Goal: Task Accomplishment & Management: Manage account settings

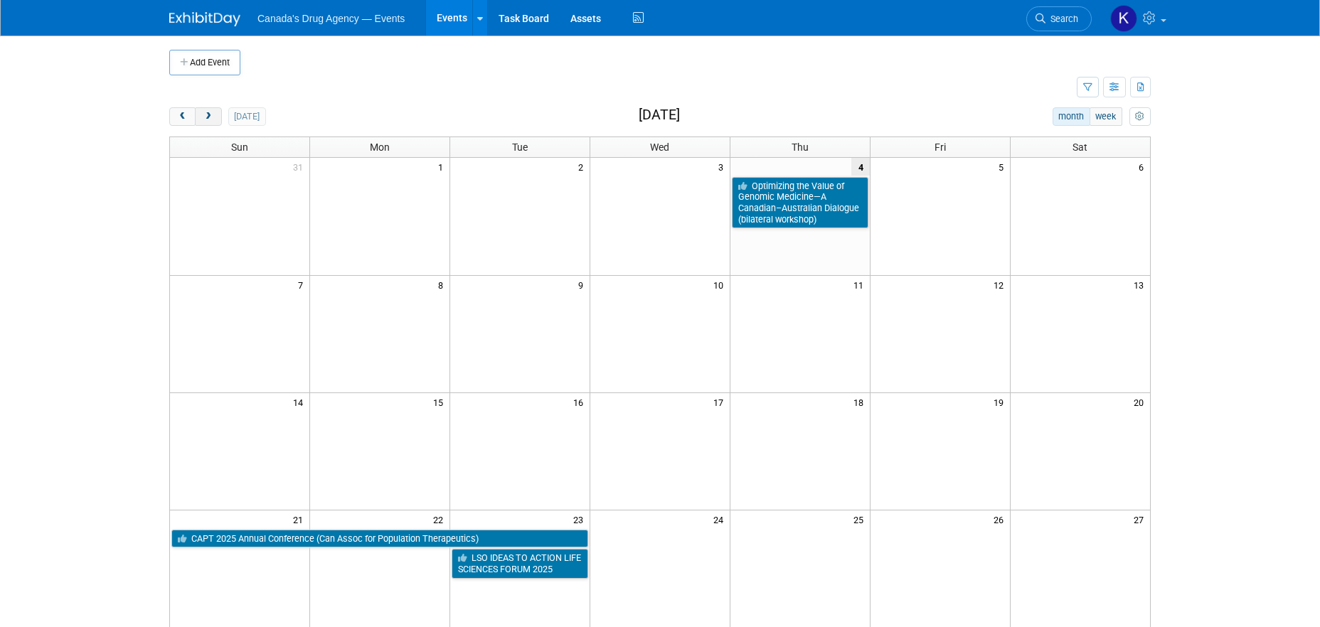
click at [213, 117] on span "next" at bounding box center [208, 116] width 11 height 9
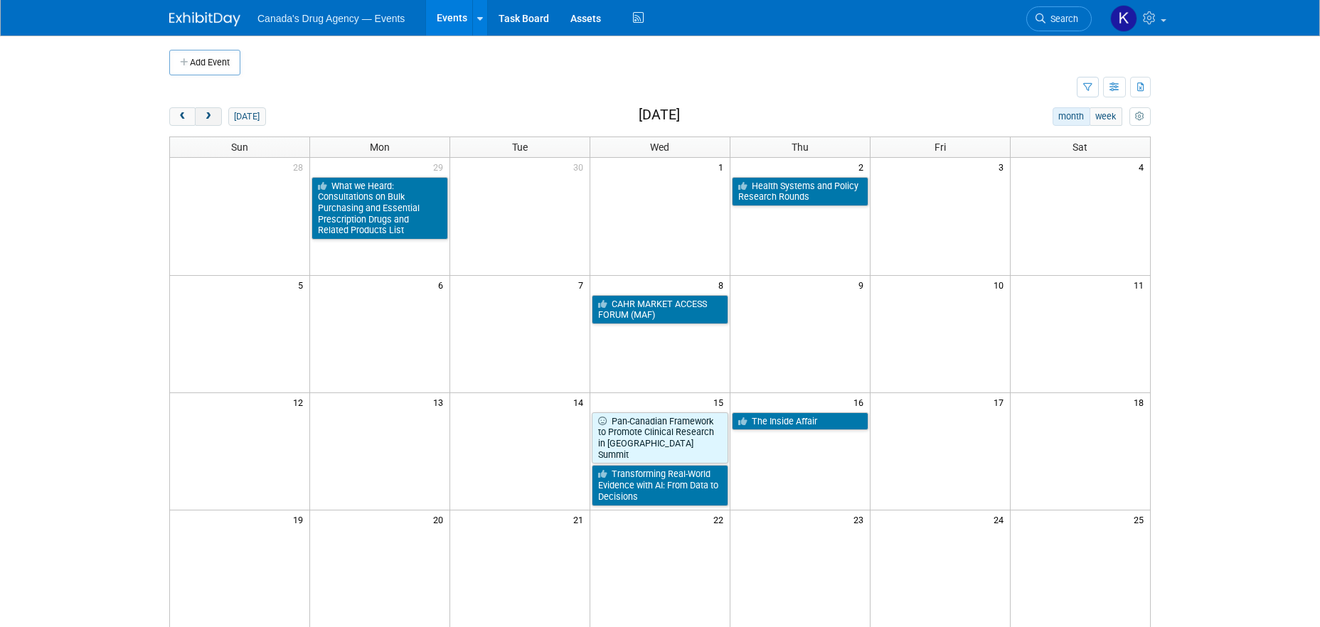
click at [213, 117] on span "next" at bounding box center [208, 116] width 11 height 9
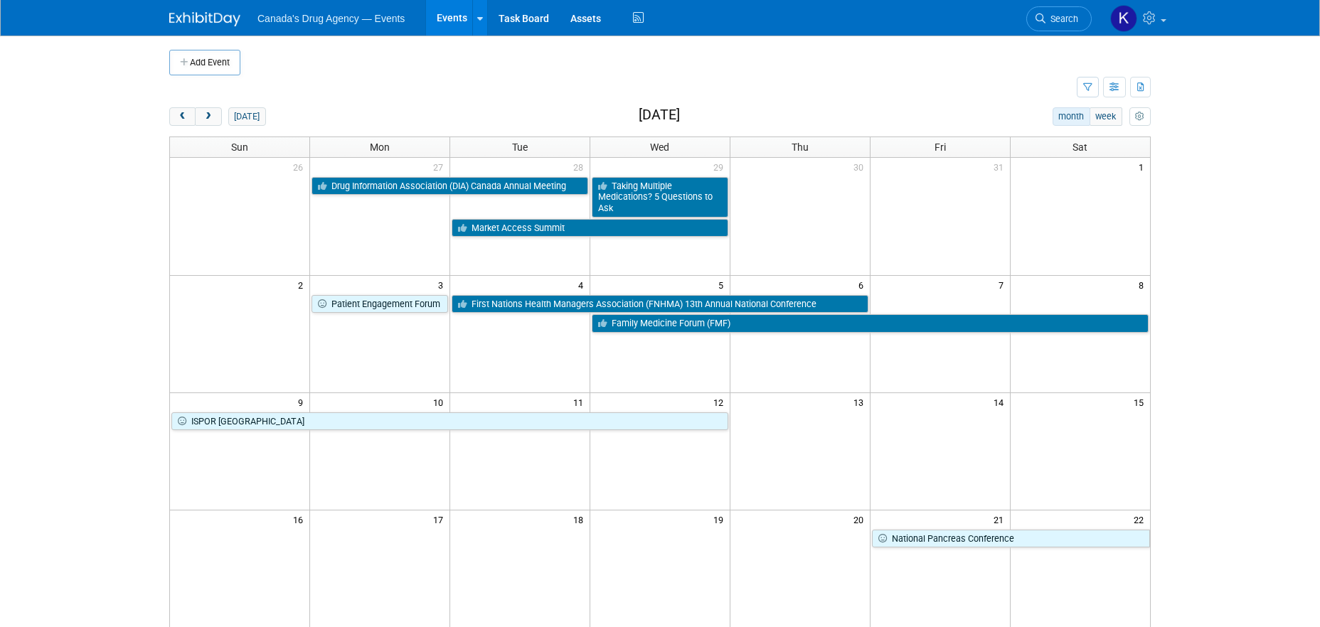
click at [55, 382] on body "Canada's Drug Agency — Events Events Add Event Bulk Upload Events Shareable Eve…" at bounding box center [660, 313] width 1320 height 627
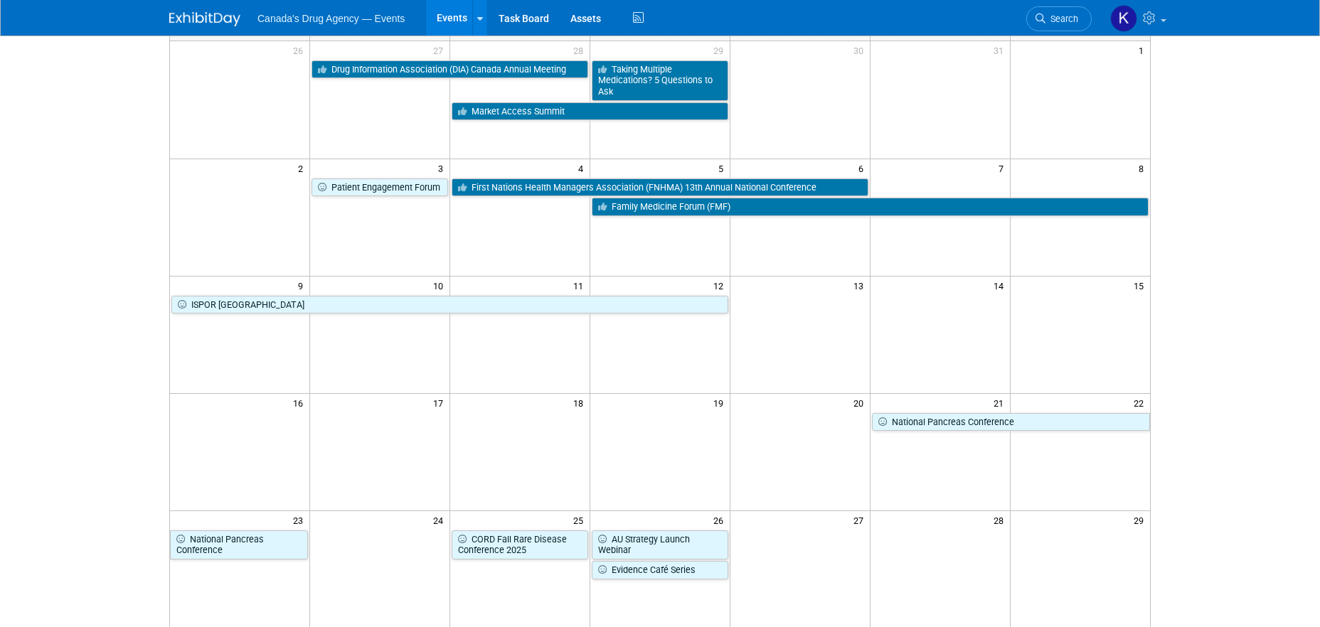
scroll to position [142, 0]
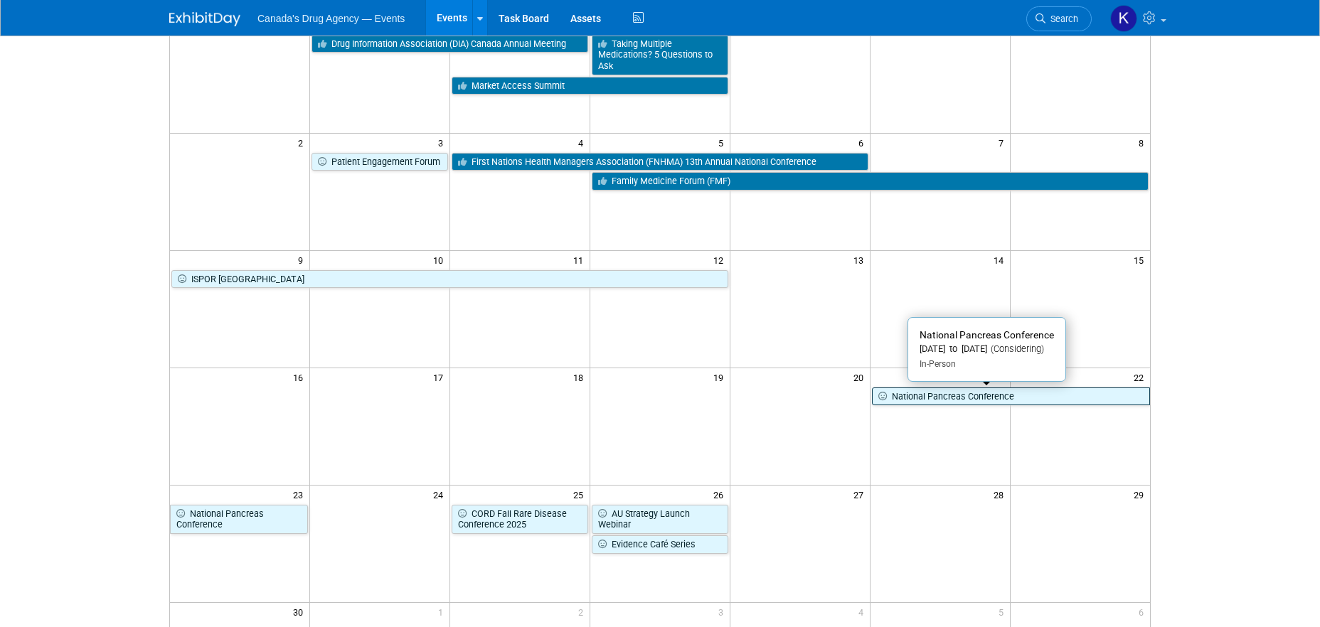
click at [981, 391] on link "National Pancreas Conference" at bounding box center [1011, 397] width 278 height 18
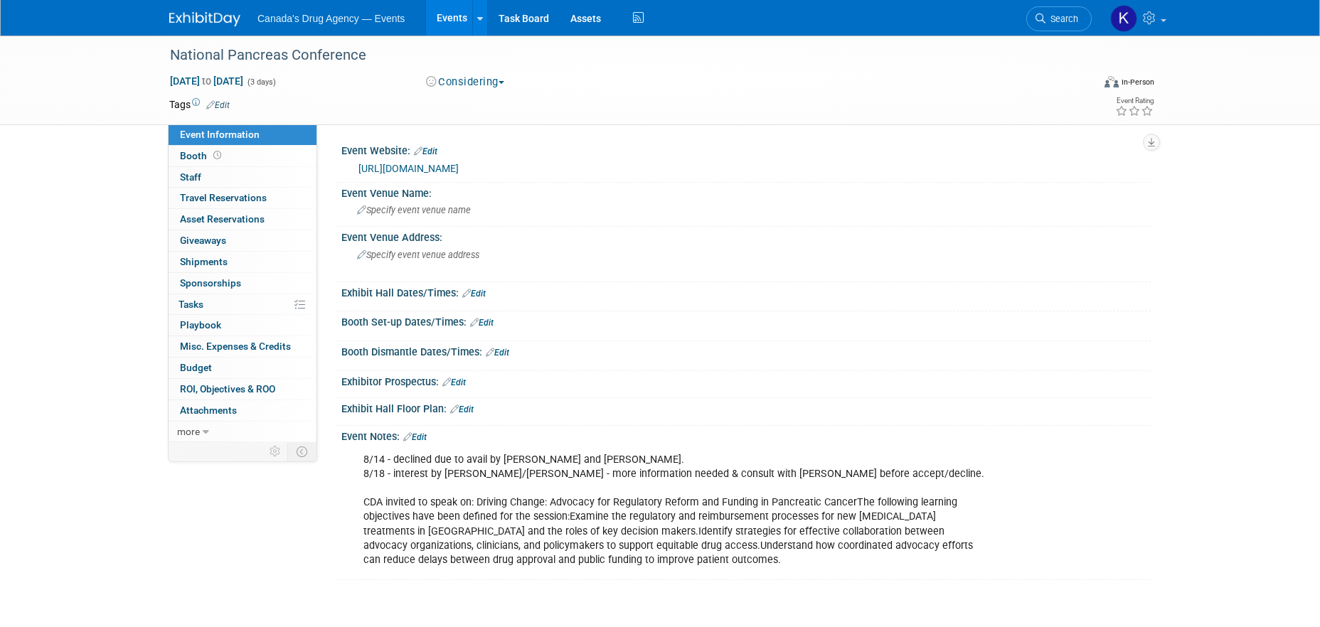
click at [501, 75] on button "Considering" at bounding box center [465, 82] width 89 height 15
click at [472, 105] on link "Committed" at bounding box center [478, 105] width 112 height 20
click at [419, 439] on link "Edit" at bounding box center [414, 437] width 23 height 10
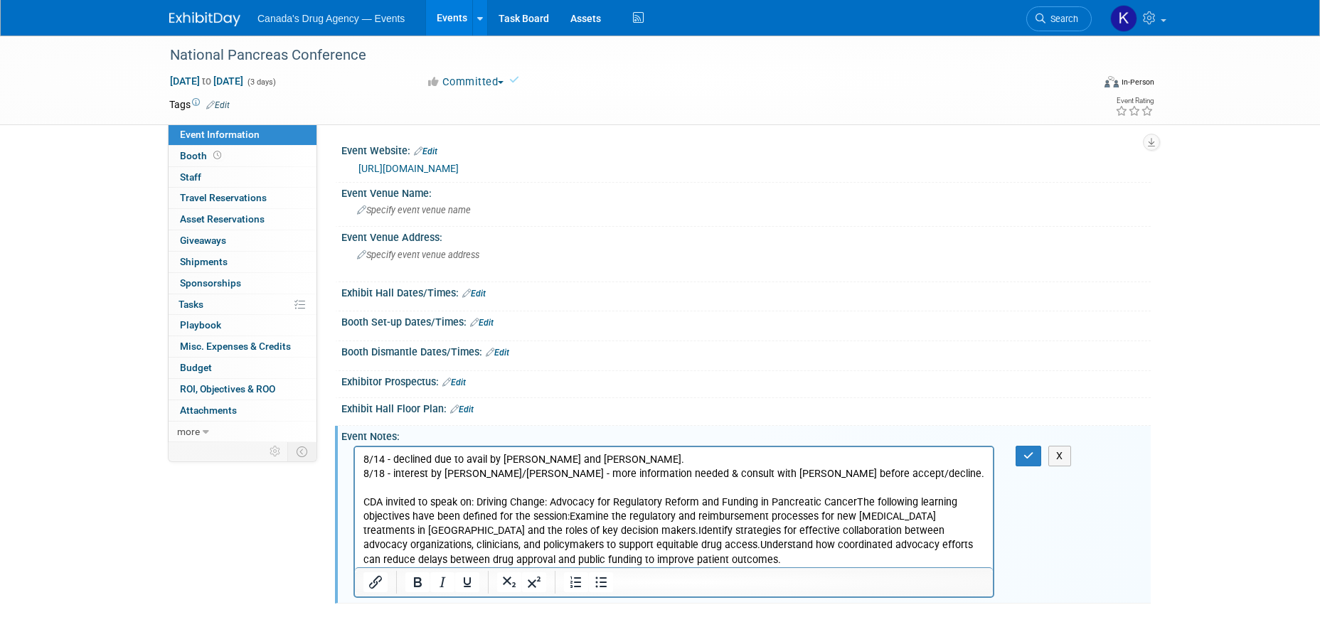
click at [528, 486] on p "8/14 - declined due to avail by Sudha and Nicole. 8/18 - interest by Michelle/R…" at bounding box center [674, 510] width 622 height 114
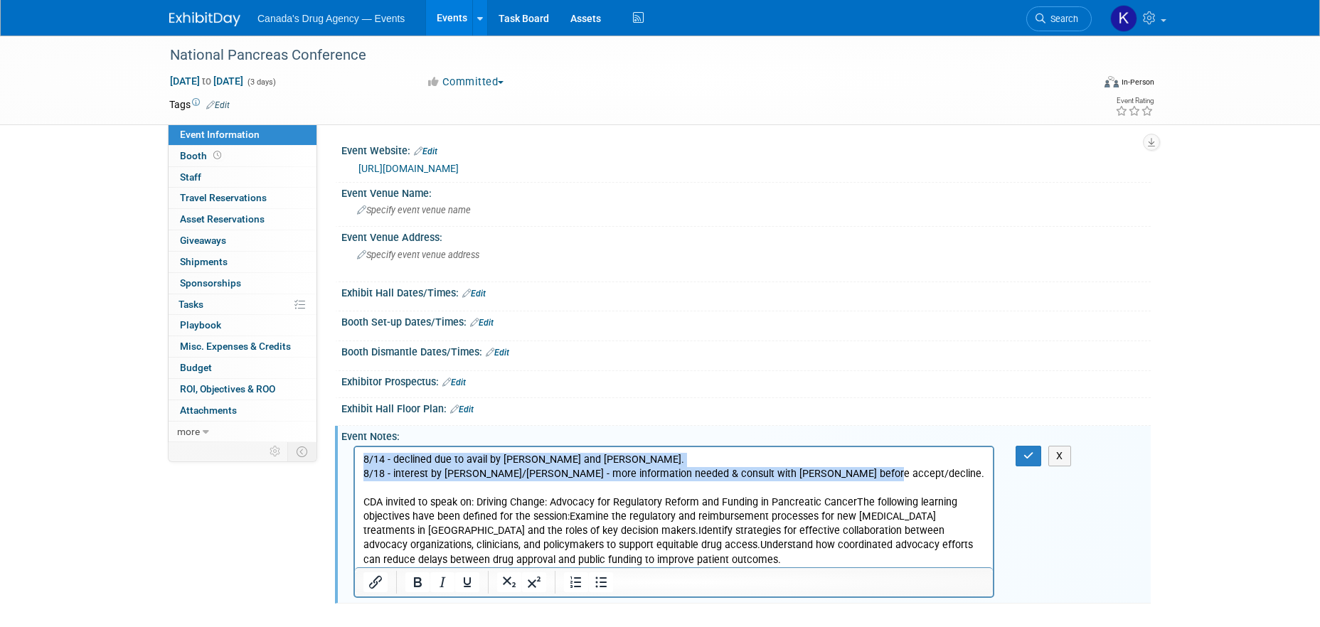
drag, startPoint x: 907, startPoint y: 471, endPoint x: 314, endPoint y: 447, distance: 592.9
click at [355, 447] on html "8/14 - declined due to avail by Sudha and Nicole. 8/18 - interest by Michelle/R…" at bounding box center [674, 507] width 638 height 120
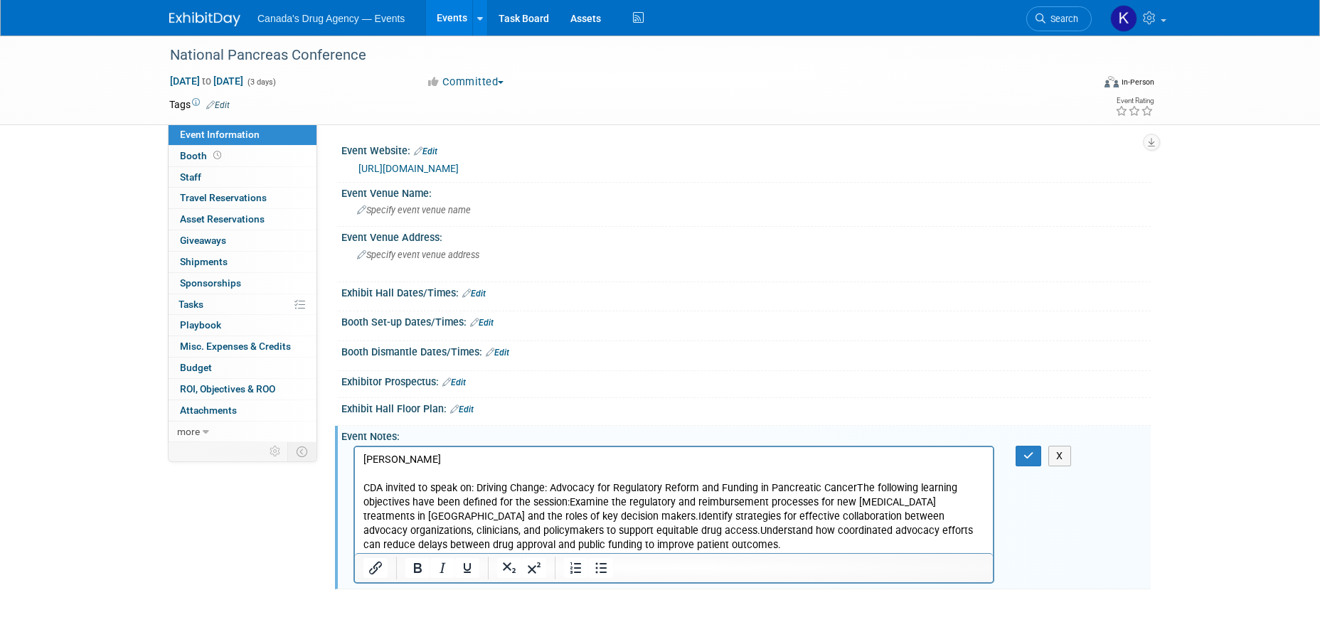
click at [90, 504] on div "National Pancreas Conference Nov 21, 2025 to Nov 23, 2025 (3 days) Nov 21, 2025…" at bounding box center [660, 327] width 1320 height 582
drag, startPoint x: 462, startPoint y: 459, endPoint x: 348, endPoint y: 464, distance: 113.2
click at [355, 464] on html "Jim Lam CDA invited to speak on: Driving Change: Advocacy for Regulatory Reform…" at bounding box center [674, 500] width 638 height 106
click at [570, 489] on p "Jim Lambley confirmed to speak CDA invited to speak on: Driving Change: Advocac…" at bounding box center [674, 503] width 622 height 100
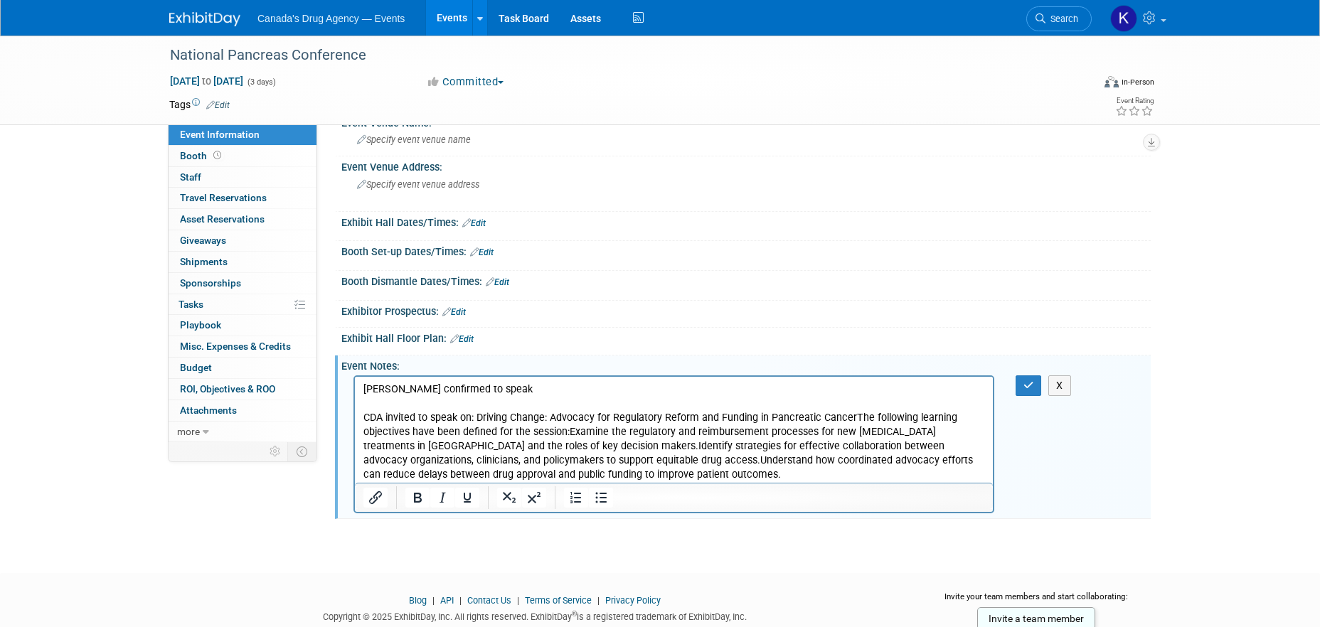
scroll to position [71, 0]
click at [849, 415] on p "Jim Lambley confirmed to speak CDA invited to speak on: Driving Change: Advocac…" at bounding box center [674, 432] width 622 height 100
click at [669, 432] on p "The following learning objectives have been defined for the session:Examine the…" at bounding box center [674, 453] width 622 height 57
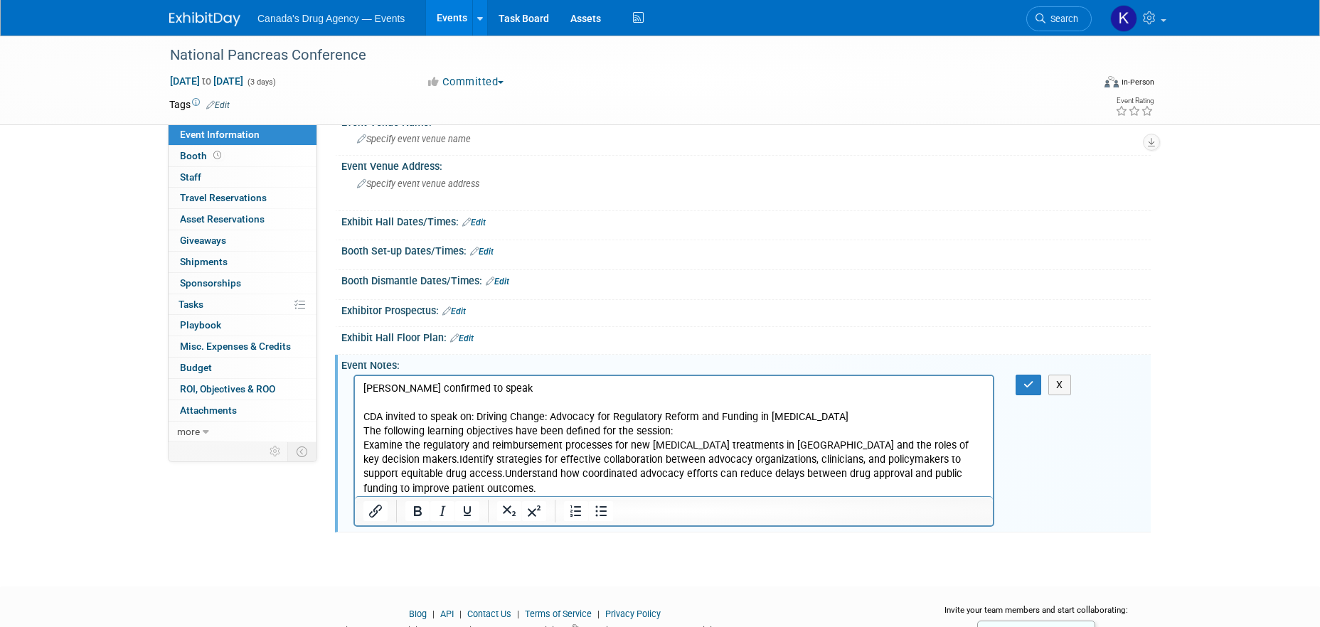
click at [685, 438] on p "The following learning objectives have been defined for the session:" at bounding box center [674, 432] width 622 height 14
click at [948, 445] on p "Examine the regulatory and reimbursement processes for new cancer treatments in…" at bounding box center [674, 467] width 622 height 57
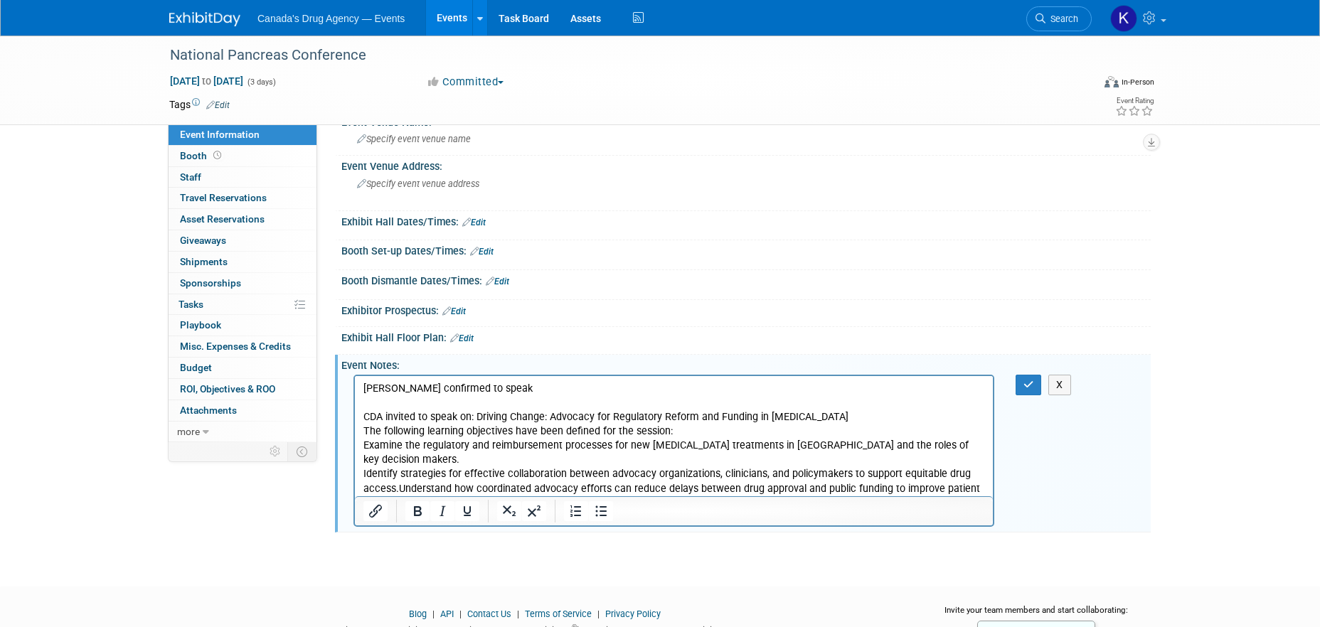
click at [401, 469] on p "Identify strategies for effective collaboration between advocacy organizations,…" at bounding box center [674, 488] width 622 height 43
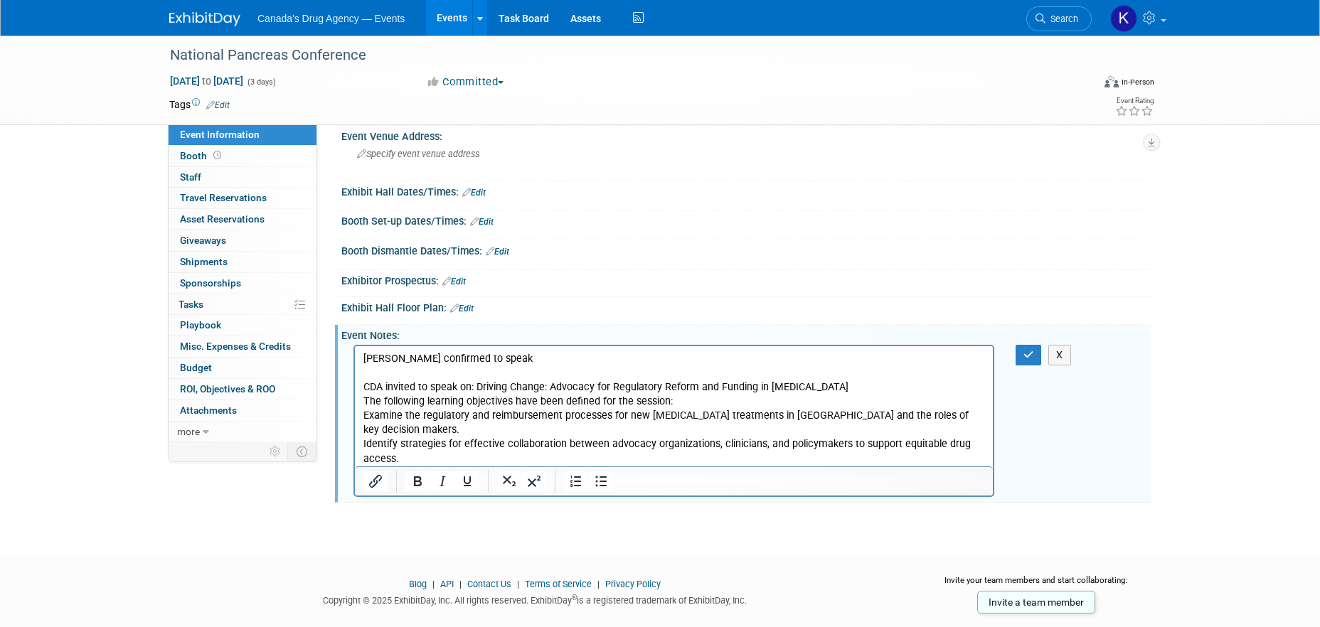
scroll to position [130, 0]
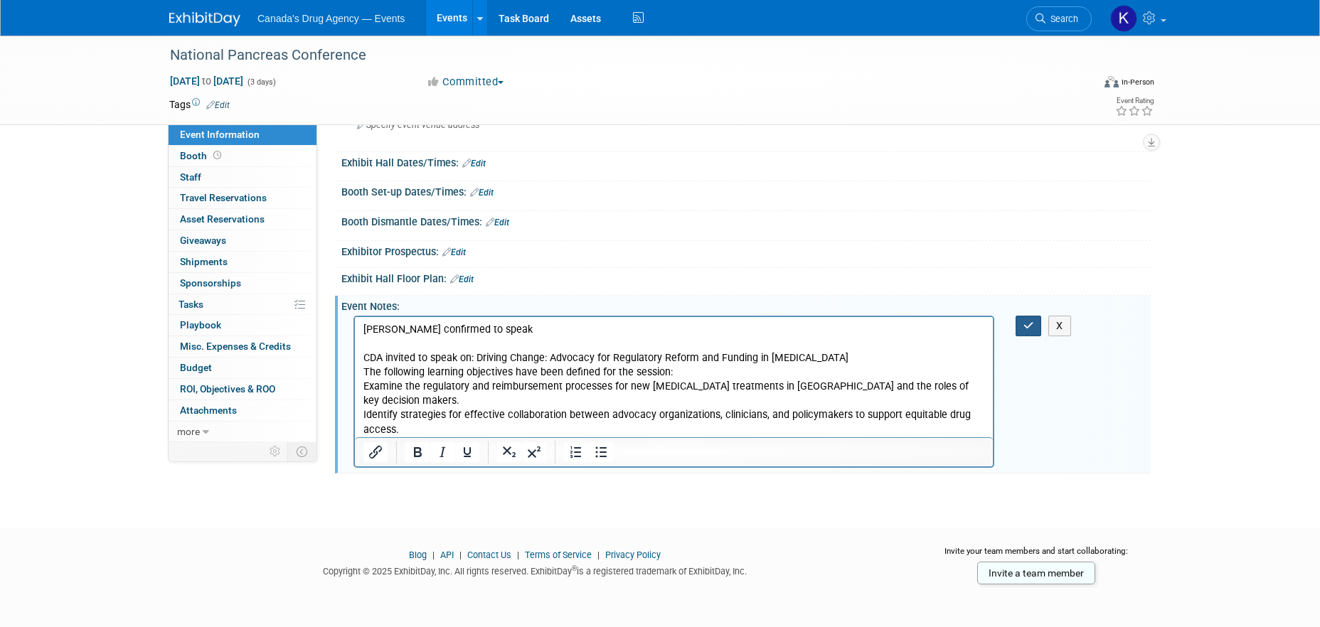
click at [1024, 324] on icon "button" at bounding box center [1028, 326] width 11 height 10
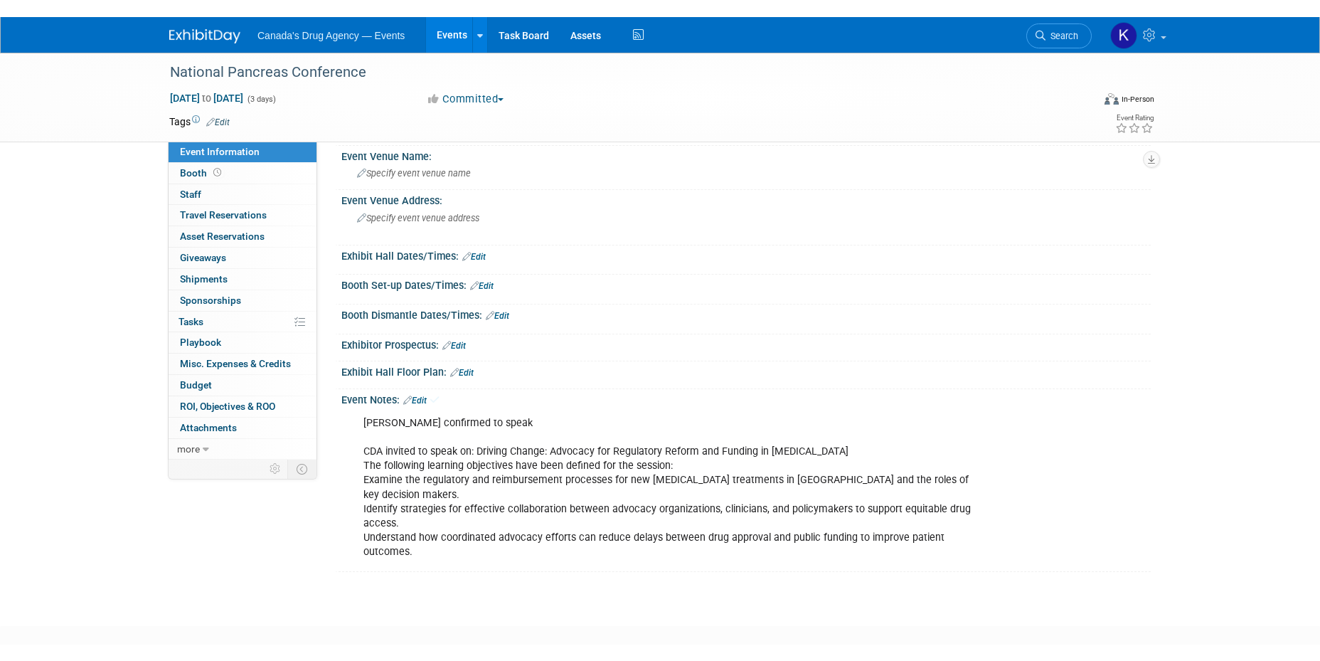
scroll to position [0, 0]
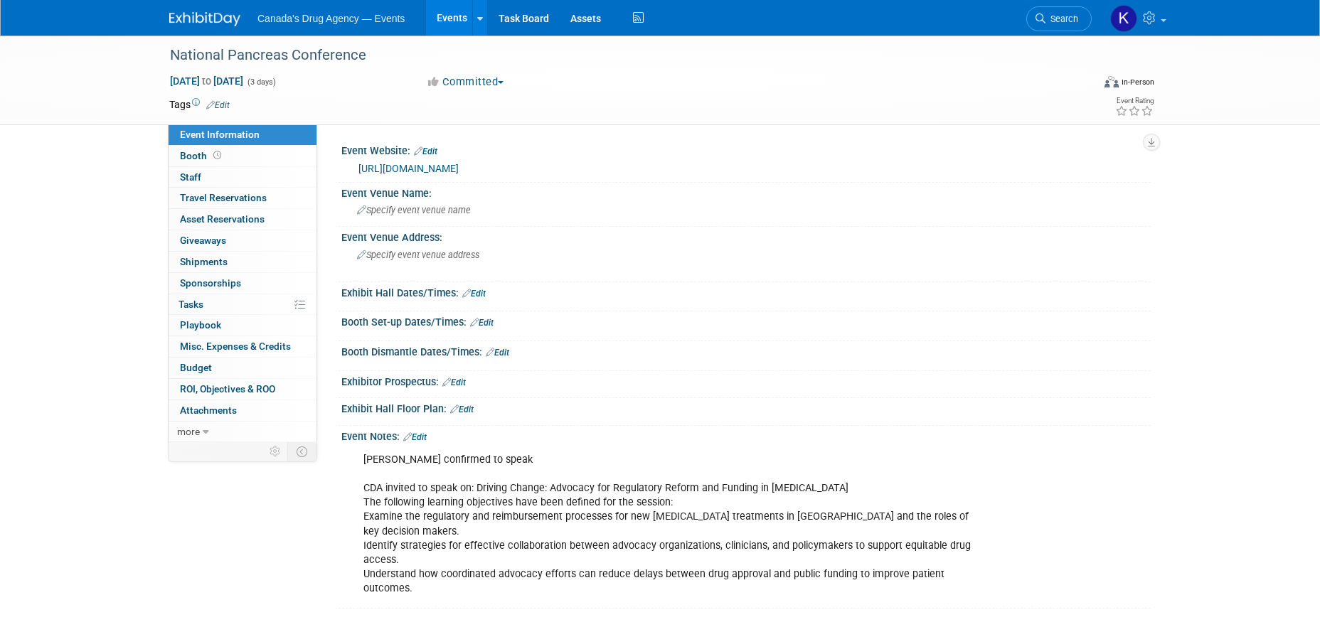
click at [87, 465] on div "National Pancreas Conference Nov 21, 2025 to Nov 23, 2025 (3 days) Nov 21, 2025…" at bounding box center [660, 337] width 1320 height 602
click at [523, 504] on div "Jim Lambley confirmed to speak CDA invited to speak on: Driving Change: Advocac…" at bounding box center [673, 524] width 641 height 157
click at [117, 254] on div "National Pancreas Conference Nov 21, 2025 to Nov 23, 2025 (3 days) Nov 21, 2025…" at bounding box center [660, 337] width 1320 height 602
drag, startPoint x: 65, startPoint y: 458, endPoint x: 67, endPoint y: 449, distance: 8.7
click at [65, 455] on div "National Pancreas Conference Nov 21, 2025 to Nov 23, 2025 (3 days) Nov 21, 2025…" at bounding box center [660, 337] width 1320 height 602
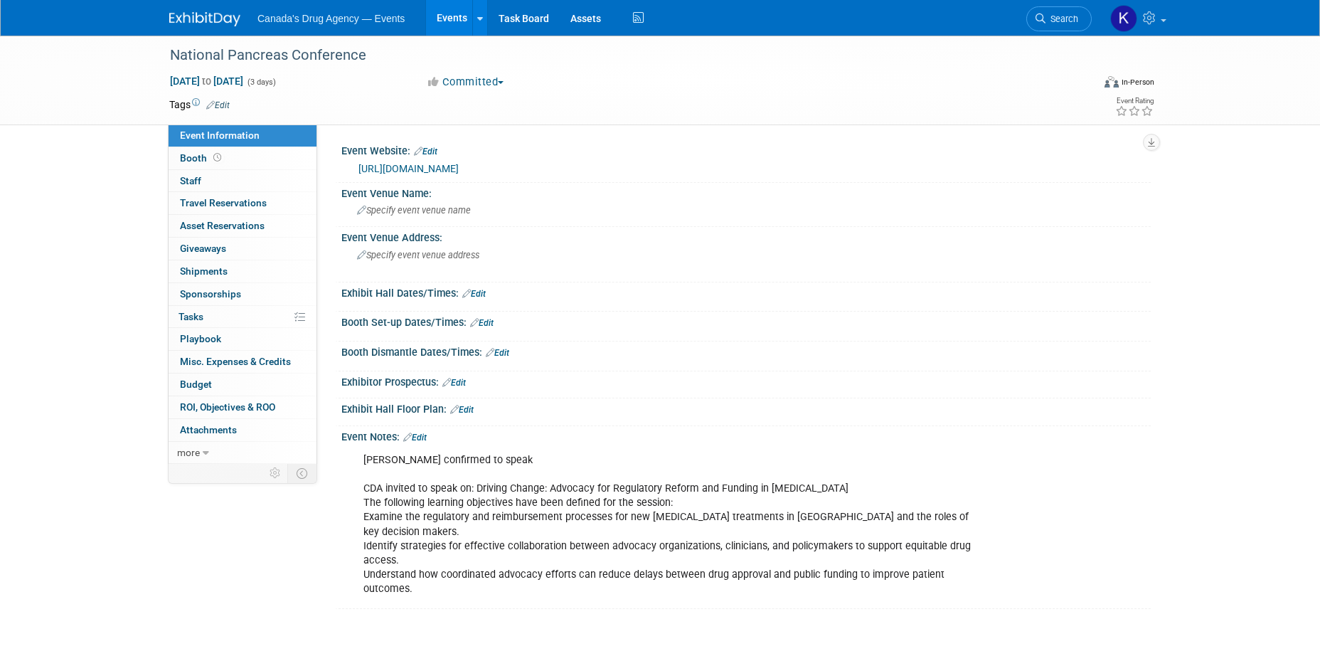
drag, startPoint x: 369, startPoint y: 58, endPoint x: 135, endPoint y: 46, distance: 234.2
click at [135, 46] on div "National Pancreas Conference Nov 21, 2025 to Nov 23, 2025 (3 days) Nov 21, 2025…" at bounding box center [660, 81] width 1320 height 90
drag, startPoint x: 166, startPoint y: 51, endPoint x: 366, endPoint y: 54, distance: 199.1
click at [366, 54] on div "National Pancreas Conference" at bounding box center [617, 56] width 905 height 26
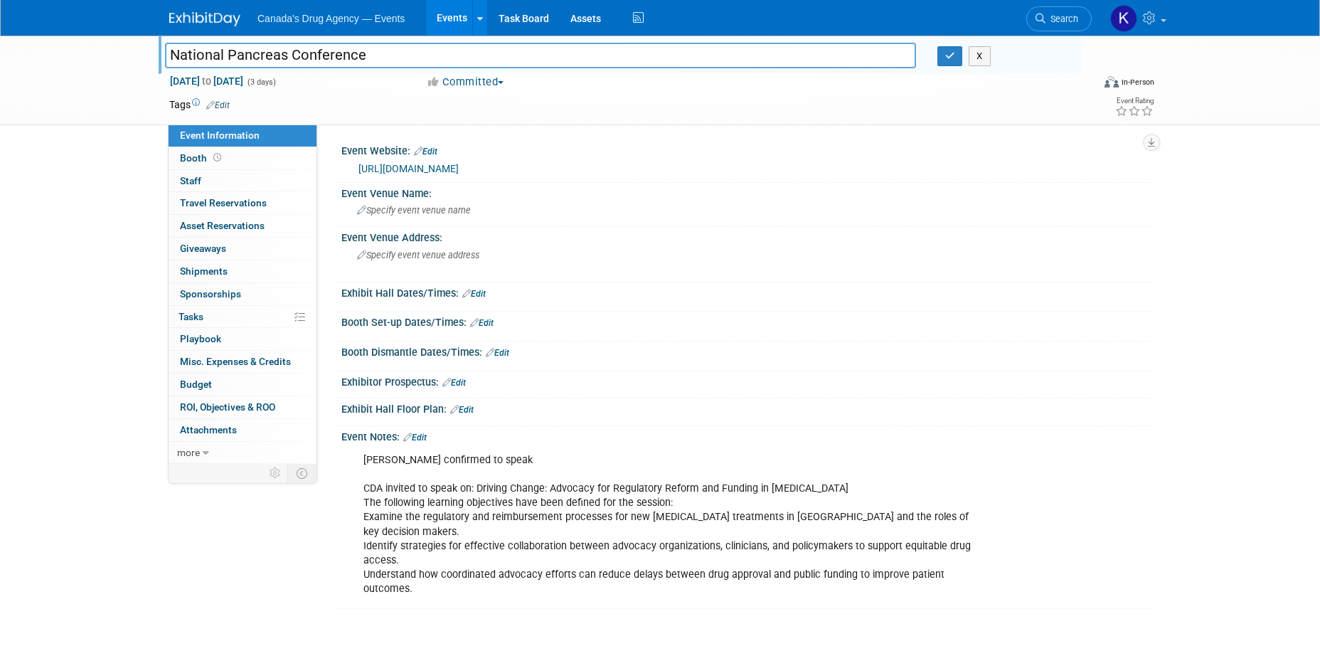
click at [378, 55] on input "National Pancreas Conference" at bounding box center [540, 55] width 751 height 25
drag, startPoint x: 298, startPoint y: 59, endPoint x: 173, endPoint y: 56, distance: 125.2
click at [173, 56] on input "National Pancreas Conference" at bounding box center [540, 55] width 751 height 25
click at [449, 166] on link "https://www.craigscause.ca/npc" at bounding box center [408, 168] width 100 height 11
drag, startPoint x: 494, startPoint y: 499, endPoint x: 499, endPoint y: 490, distance: 9.9
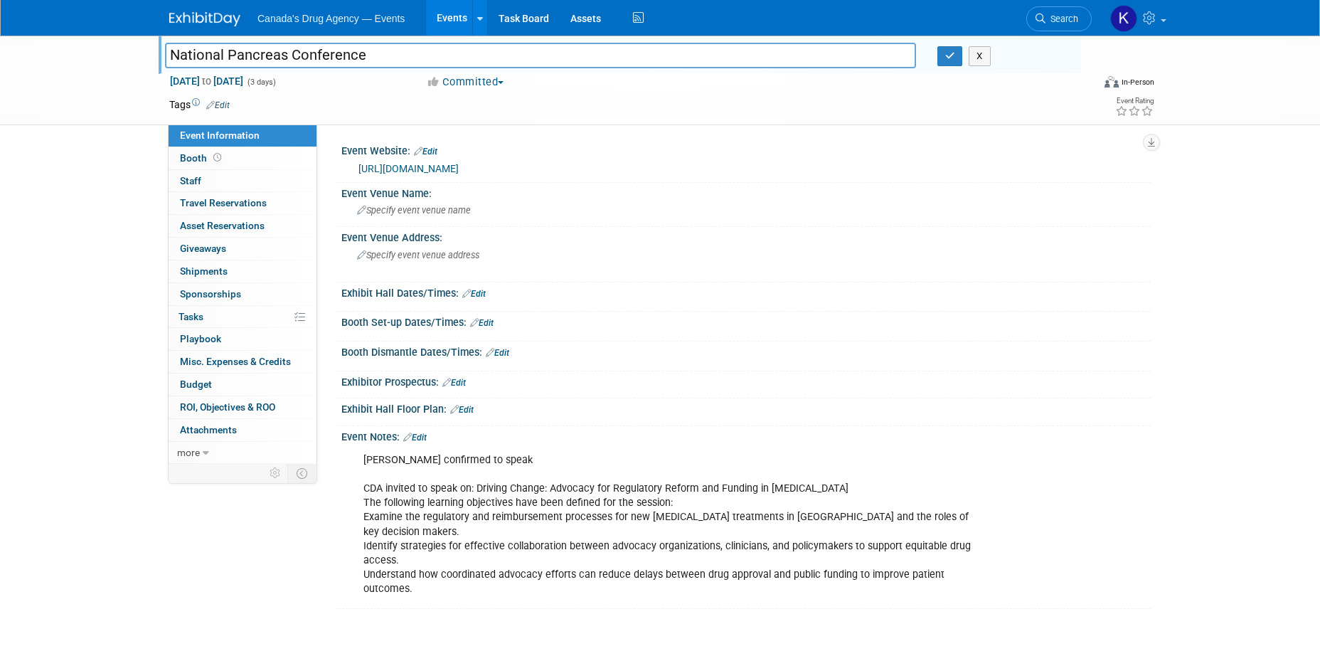
click at [494, 499] on div "Jim Lambley confirmed to speak CDA invited to speak on: Driving Change: Advocac…" at bounding box center [673, 524] width 641 height 157
drag, startPoint x: 953, startPoint y: 55, endPoint x: 755, endPoint y: 251, distance: 278.1
click at [952, 55] on icon "button" at bounding box center [950, 55] width 10 height 9
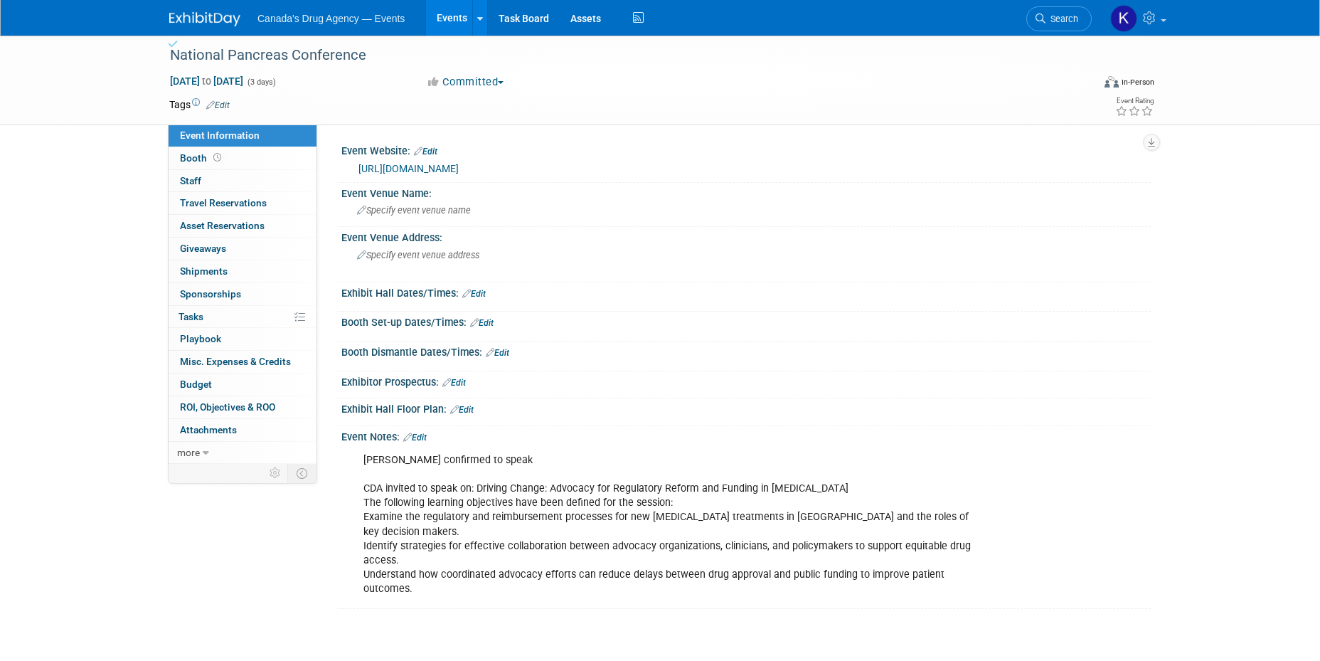
drag, startPoint x: 489, startPoint y: 517, endPoint x: 482, endPoint y: 515, distance: 7.4
click at [487, 516] on div "Jim Lambley confirmed to speak CDA invited to speak on: Driving Change: Advocac…" at bounding box center [673, 524] width 641 height 157
drag, startPoint x: 362, startPoint y: 461, endPoint x: 554, endPoint y: 462, distance: 192.0
click at [554, 462] on div "Jim Lambley confirmed to speak CDA invited to speak on: Driving Change: Advocac…" at bounding box center [673, 524] width 641 height 157
copy div "Jim Lambley confirmed to speak"
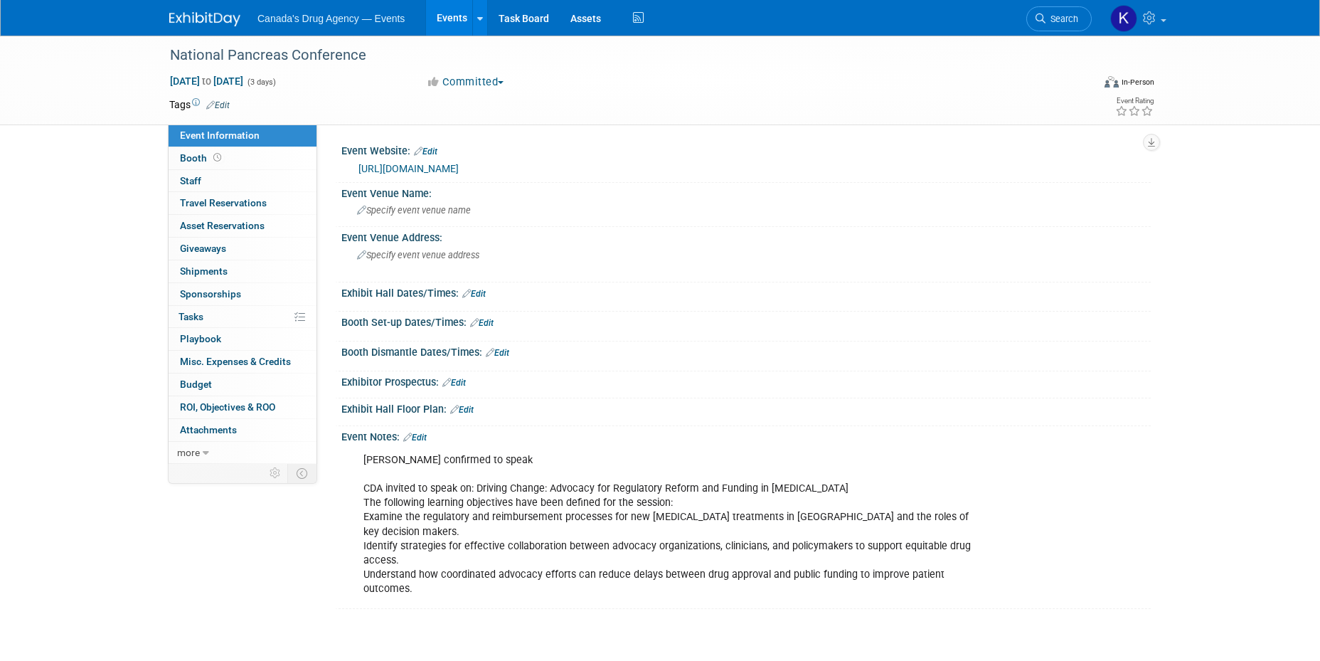
click at [461, 531] on div "Jim Lambley confirmed to speak CDA invited to speak on: Driving Change: Advocac…" at bounding box center [673, 524] width 641 height 157
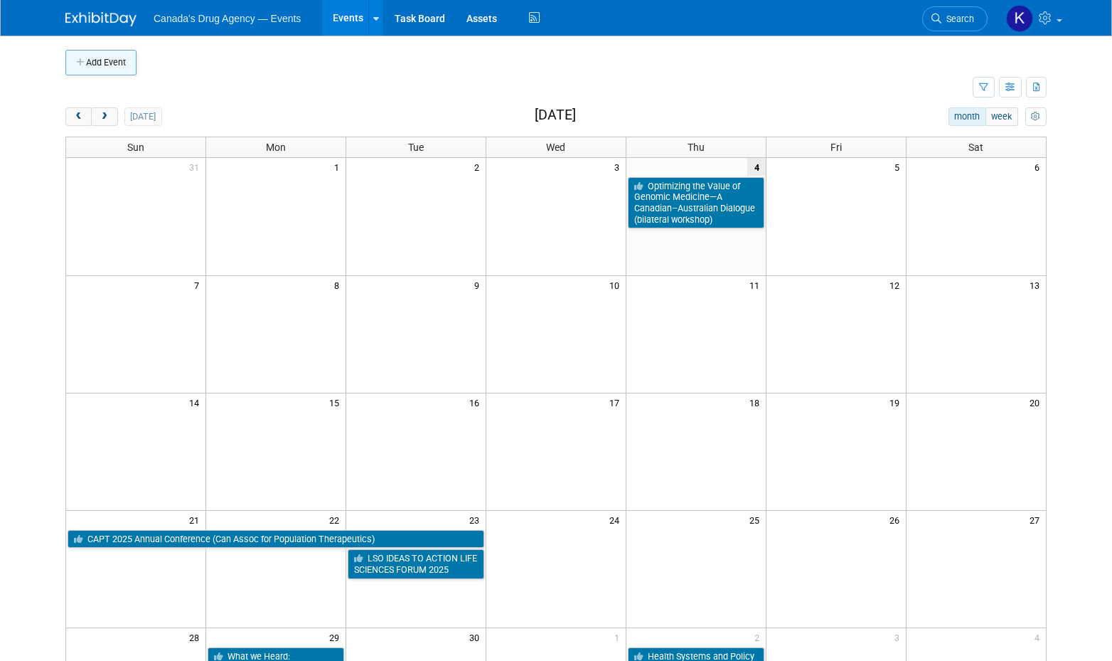
click at [112, 69] on button "Add Event" at bounding box center [100, 63] width 71 height 26
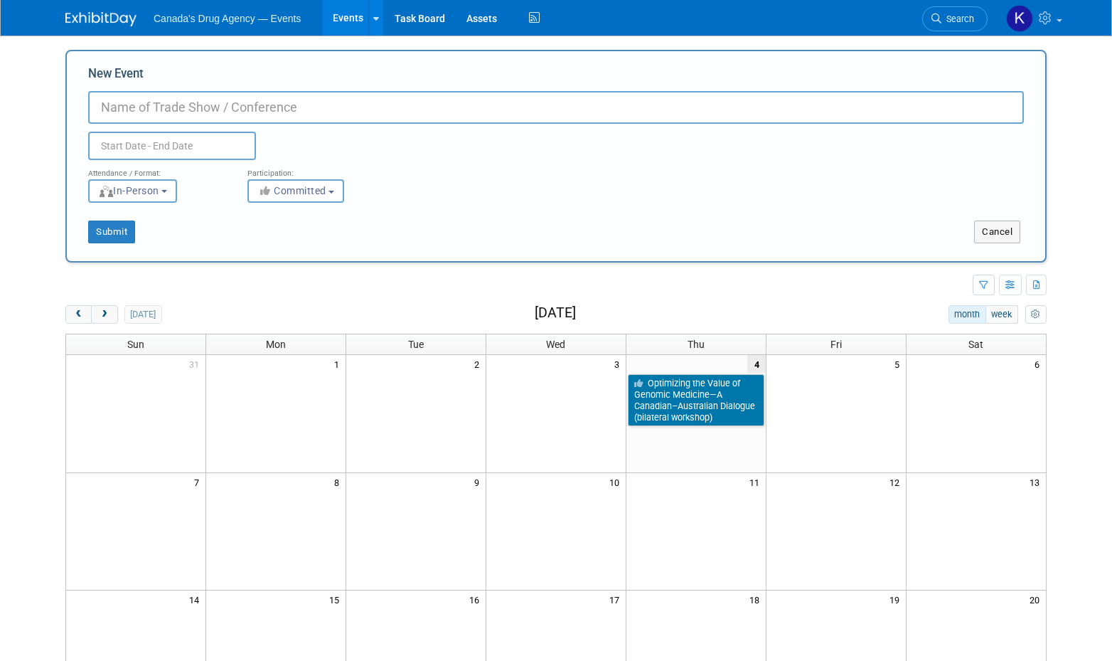
paste input "Patients Redefining the Future of Healthcare in Canada Summit"
type input "Patients Redefining the Future of Healthcare in Canada Summit"
click at [156, 145] on input "text" at bounding box center [172, 146] width 168 height 28
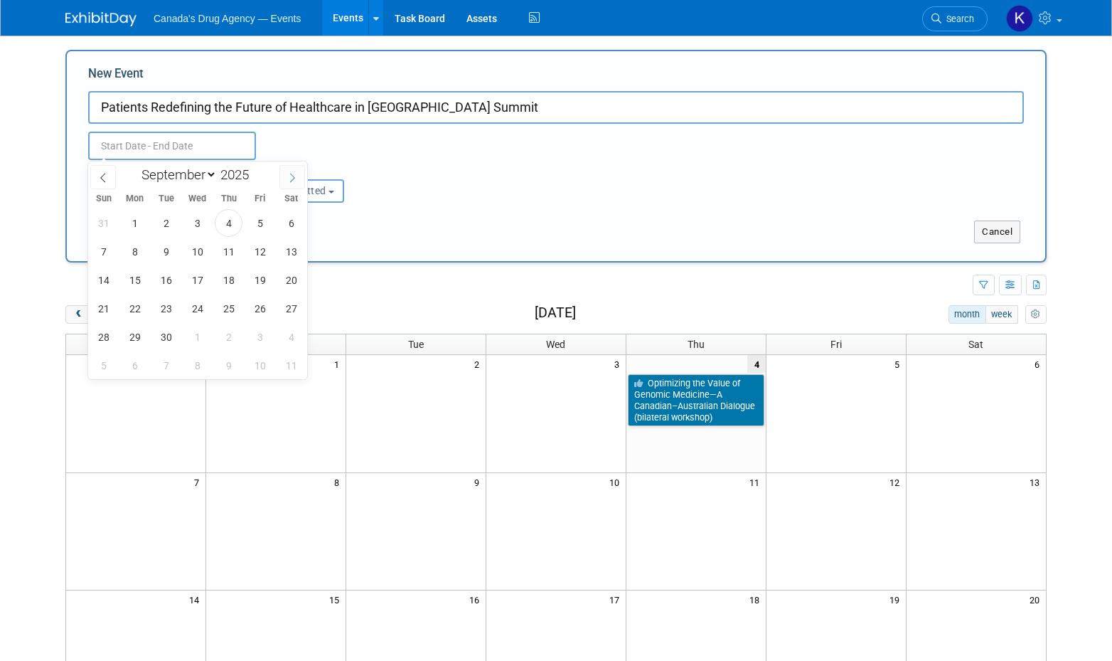
click at [289, 174] on icon at bounding box center [292, 178] width 10 height 10
select select "10"
click at [172, 334] on span "25" at bounding box center [166, 337] width 28 height 28
click at [230, 335] on span "27" at bounding box center [229, 337] width 28 height 28
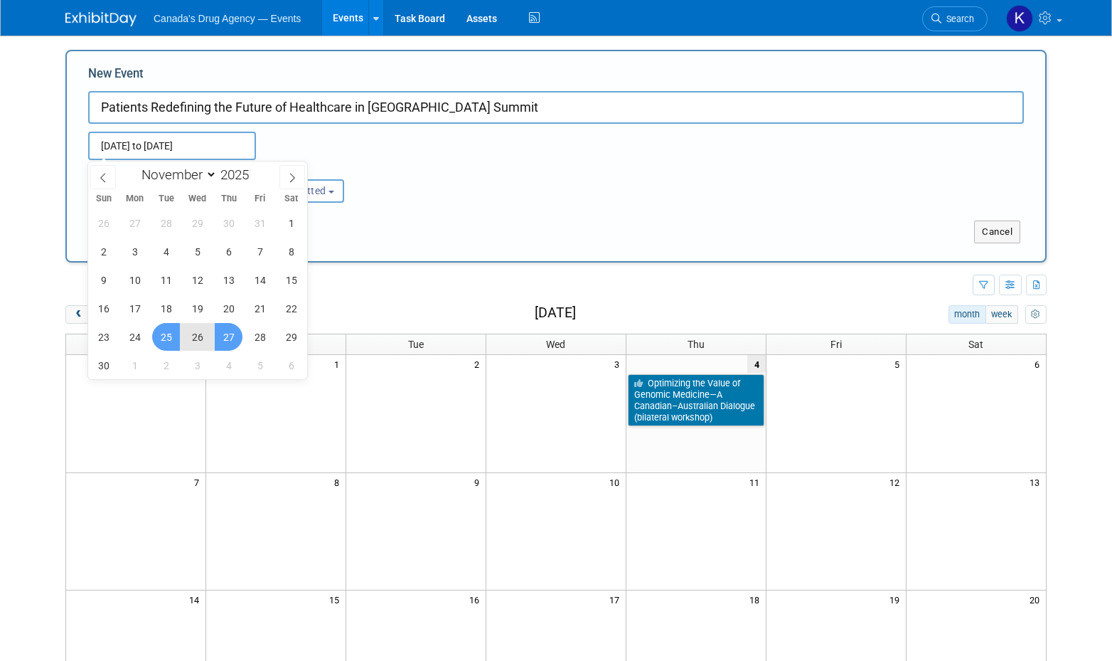
type input "Nov 25, 2025 to Nov 27, 2025"
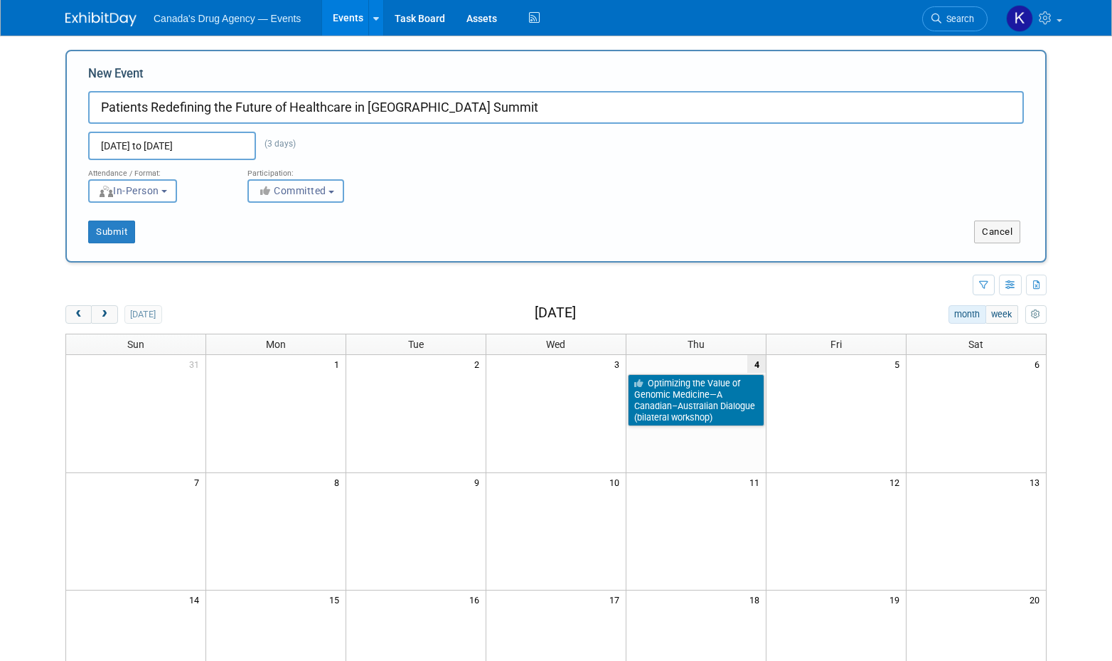
click at [309, 194] on span "Committed" at bounding box center [291, 190] width 69 height 11
click at [140, 191] on span "In-Person" at bounding box center [128, 190] width 61 height 11
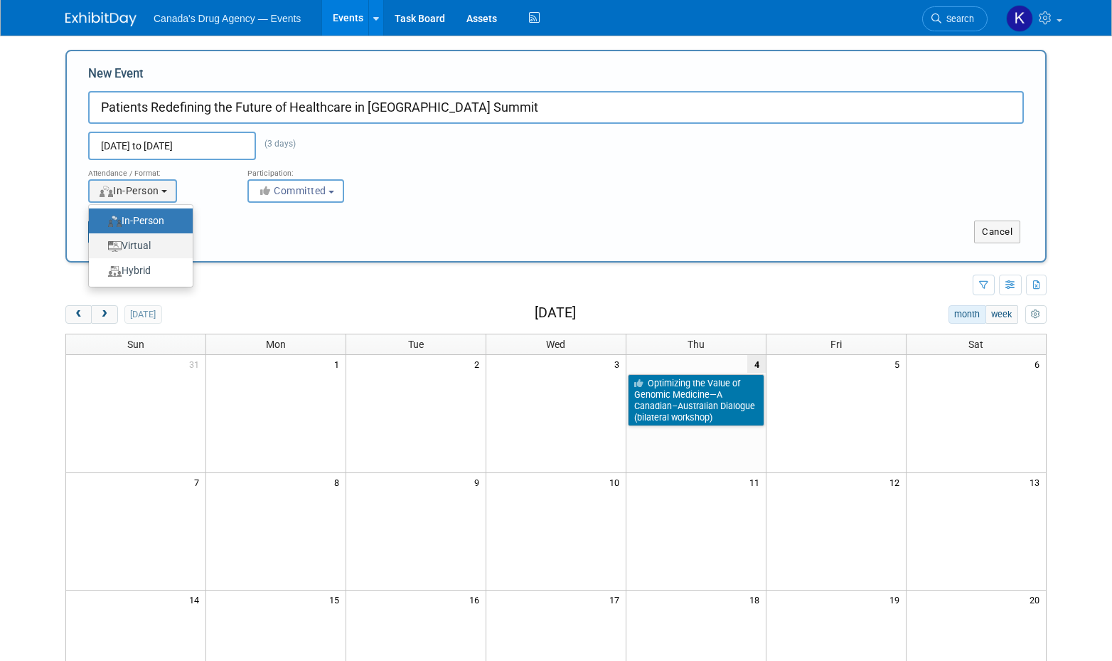
click at [142, 244] on label "Virtual" at bounding box center [137, 245] width 82 height 19
click at [102, 244] on input "Virtual" at bounding box center [96, 245] width 9 height 9
select select "2"
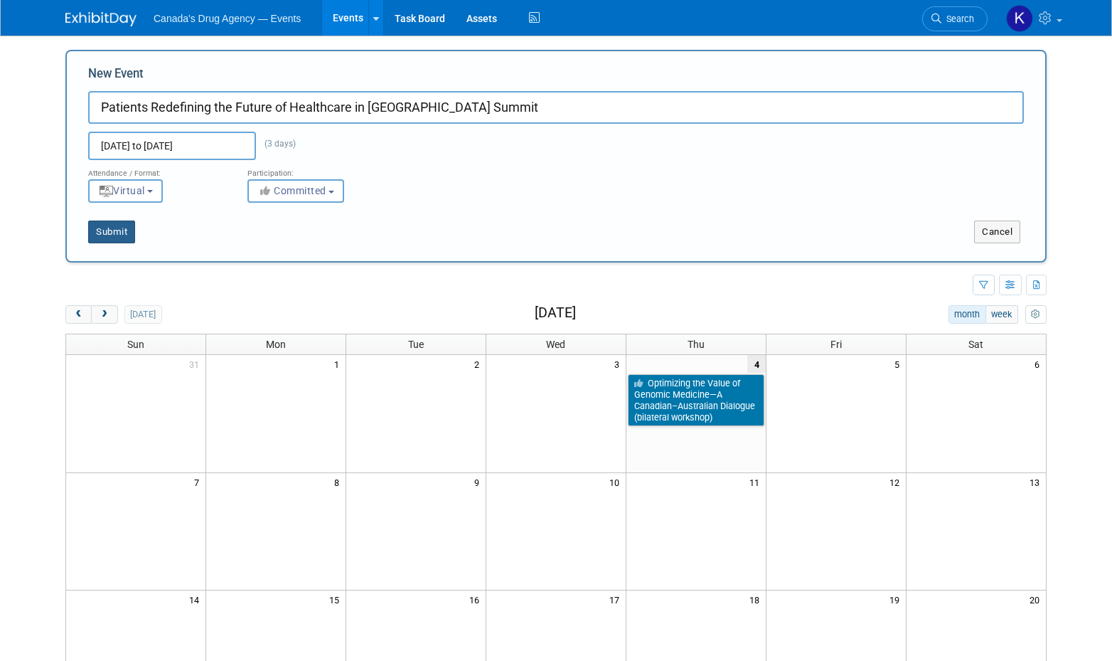
click at [94, 238] on button "Submit" at bounding box center [111, 231] width 47 height 23
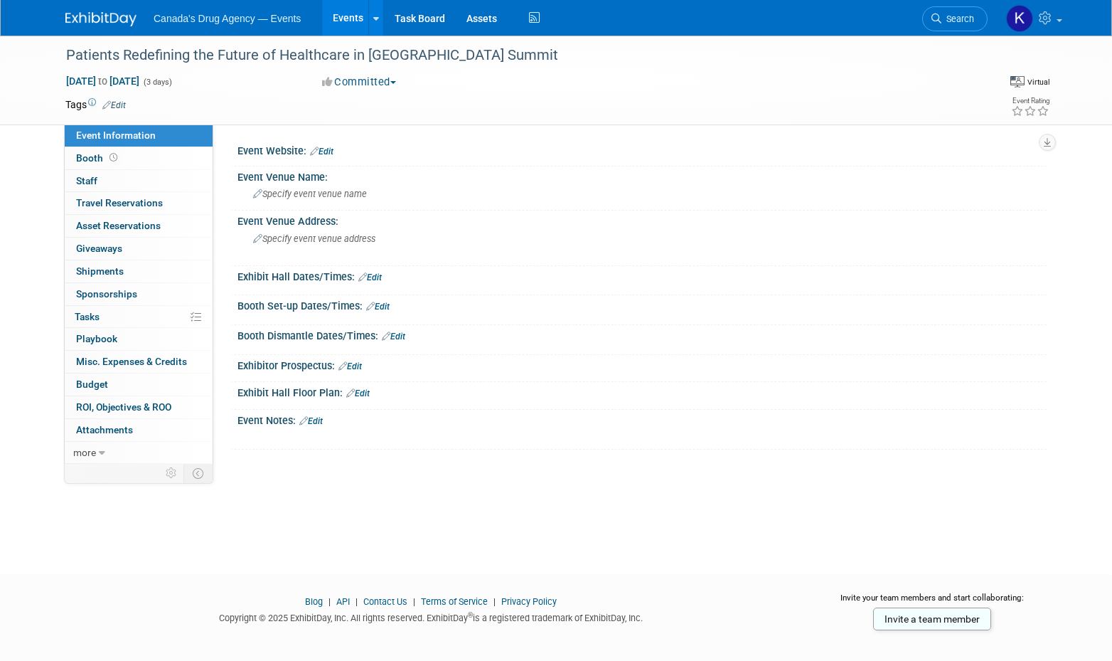
click at [330, 150] on link "Edit" at bounding box center [321, 151] width 23 height 10
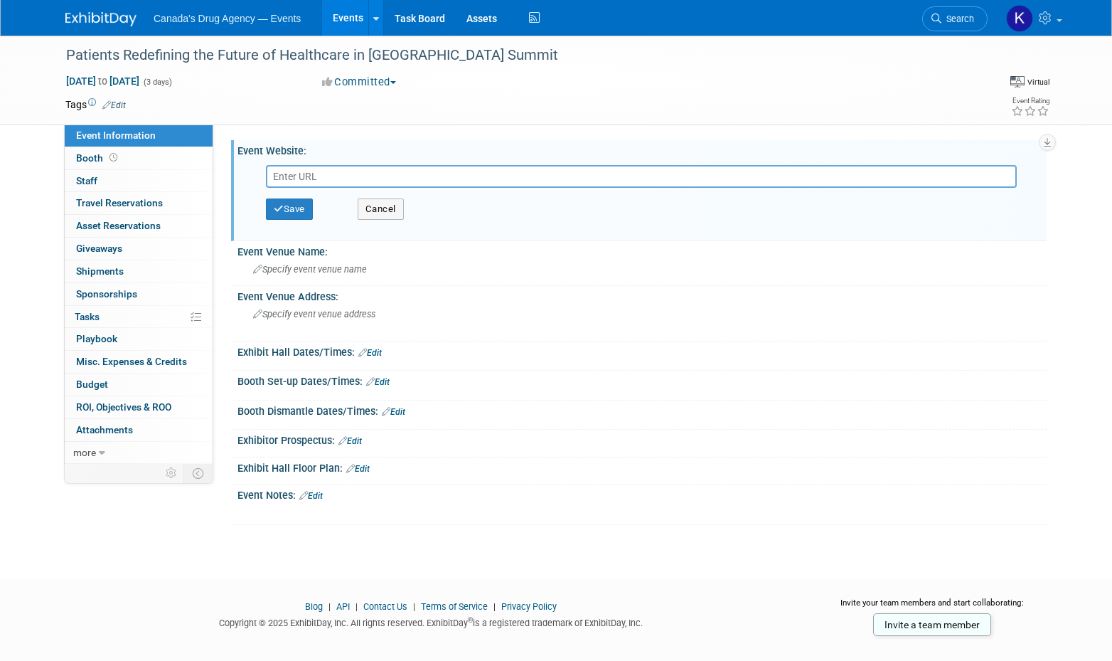
type input "https://www.eventbrite.com/e/patients-redefining-the-future-of-healthcare-in-ca…"
paste input "https://www.eventbrite.com/e/patients-redefining-the-future-of-healthcare-in-ca…"
type input "https://www.eventbrite.com/e/patients-redefining-the-future-of-healthcare-in-ca…"
click at [289, 217] on button "Save" at bounding box center [289, 208] width 47 height 21
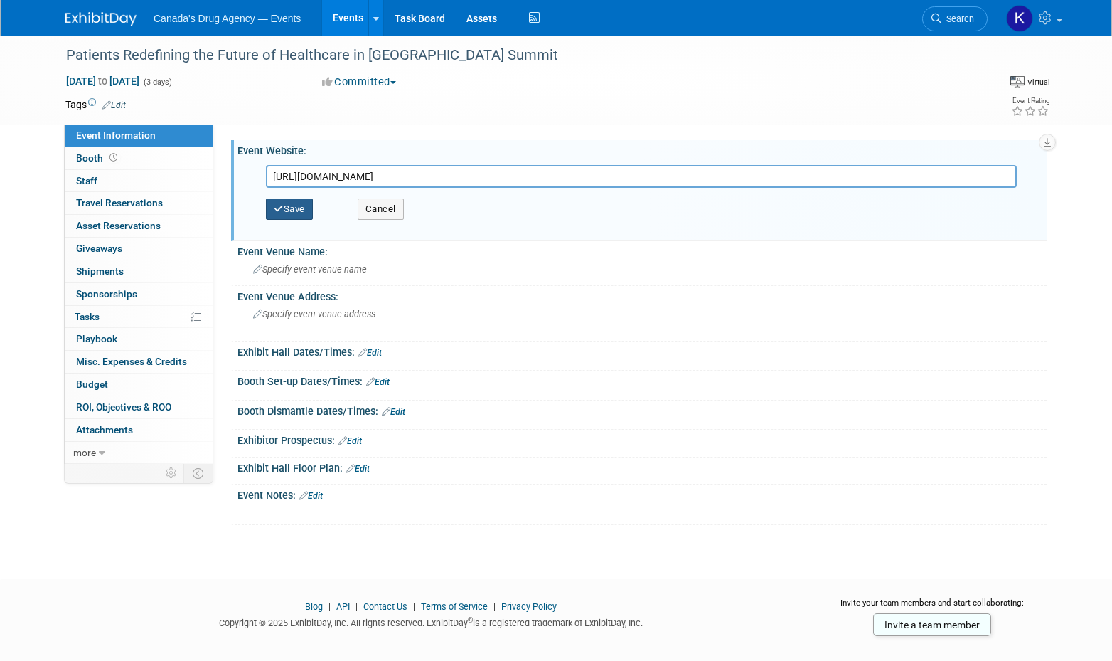
scroll to position [0, 0]
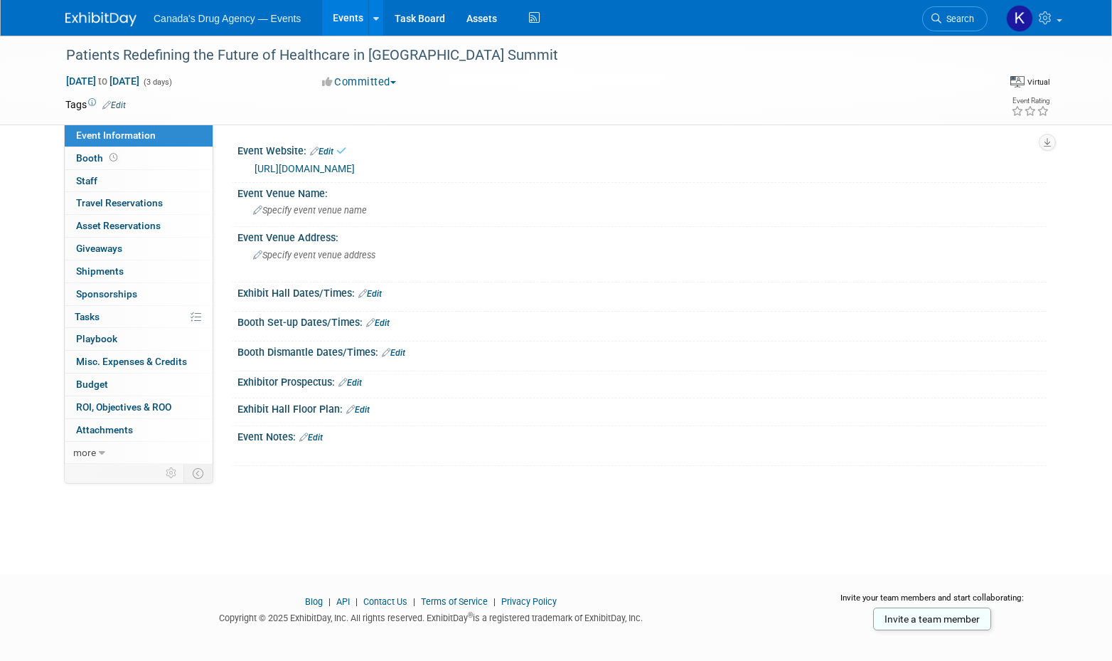
click at [315, 444] on div "Event Notes: Edit" at bounding box center [642, 435] width 809 height 18
click at [321, 442] on link "Edit" at bounding box center [310, 437] width 23 height 10
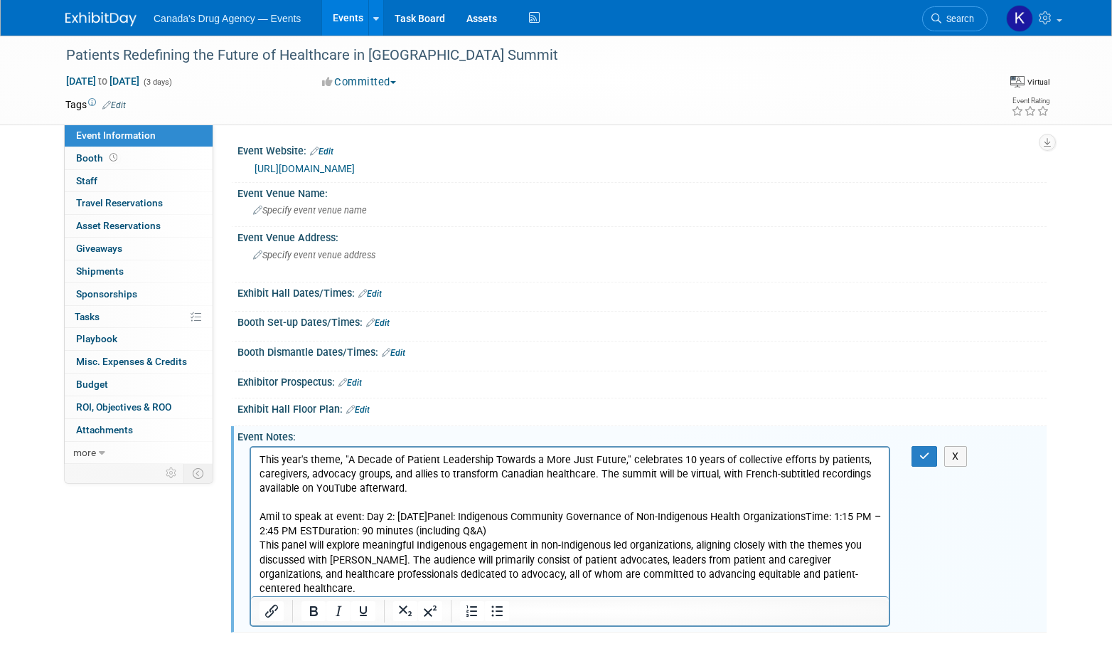
click at [364, 518] on p "Amil to speak at event: Day 2: Wednesday, November 26, 2025Panel: Indigenous Co…" at bounding box center [571, 552] width 622 height 85
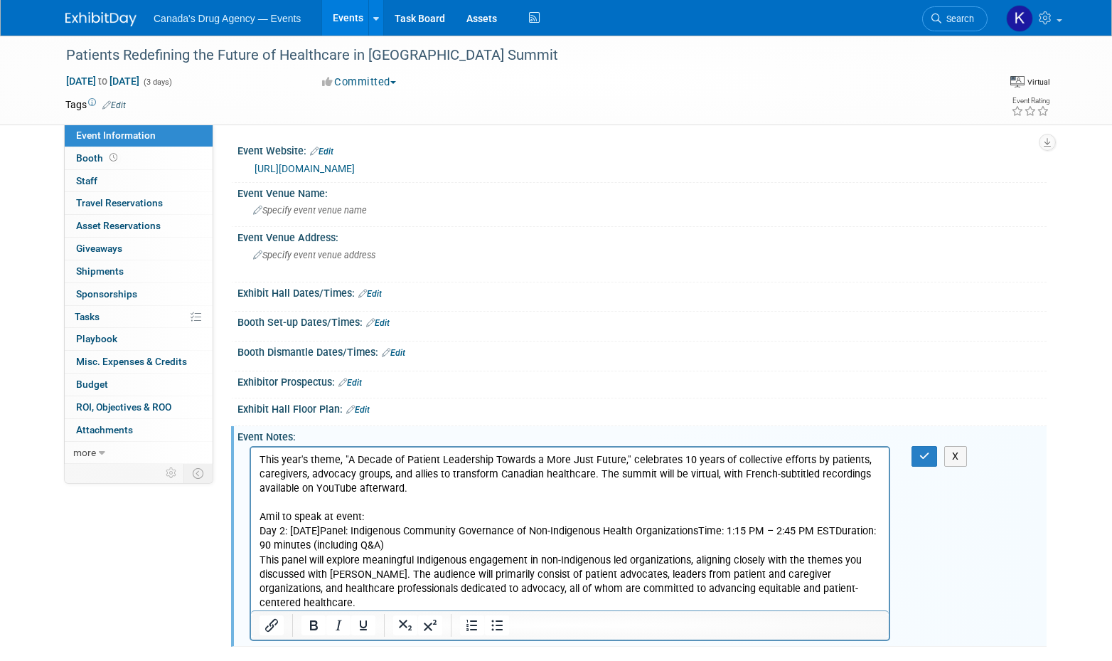
click at [435, 528] on p "Day 2: Wednesday, November 26, 2025Panel: Indigenous Community Governance of No…" at bounding box center [571, 566] width 622 height 85
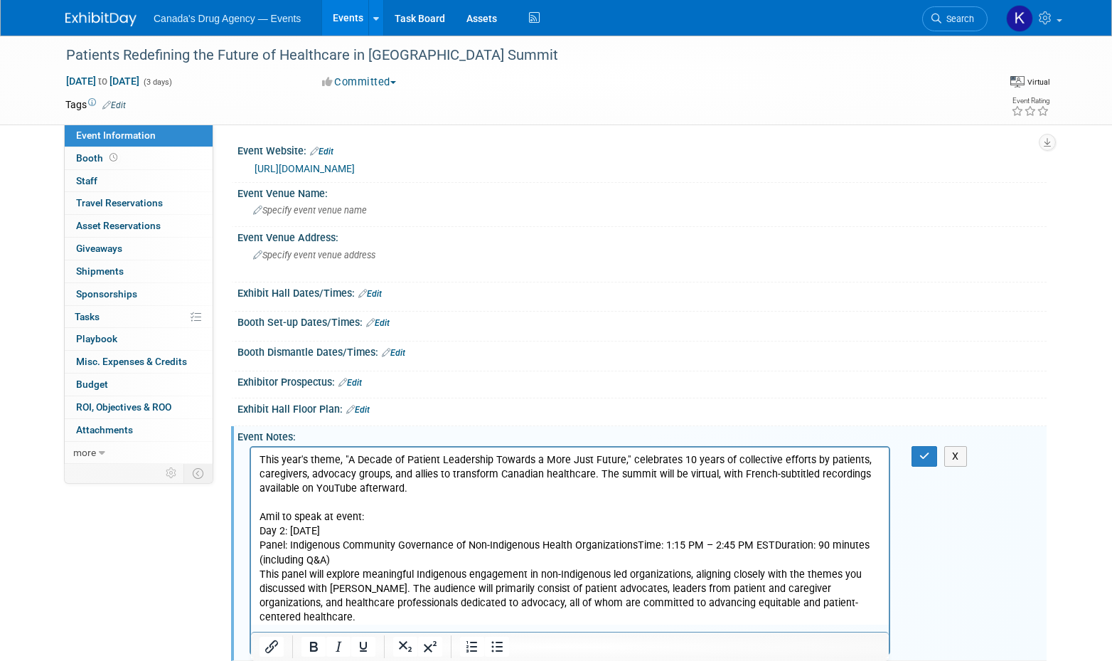
click at [636, 547] on p "Panel: Indigenous Community Governance of Non-Indigenous Health OrganizationsTi…" at bounding box center [571, 580] width 622 height 85
click at [394, 558] on p "Time: 1:15 PM – 2:45 PM ESTDuration: 90 minutes (including Q&A) This panel will…" at bounding box center [571, 588] width 622 height 71
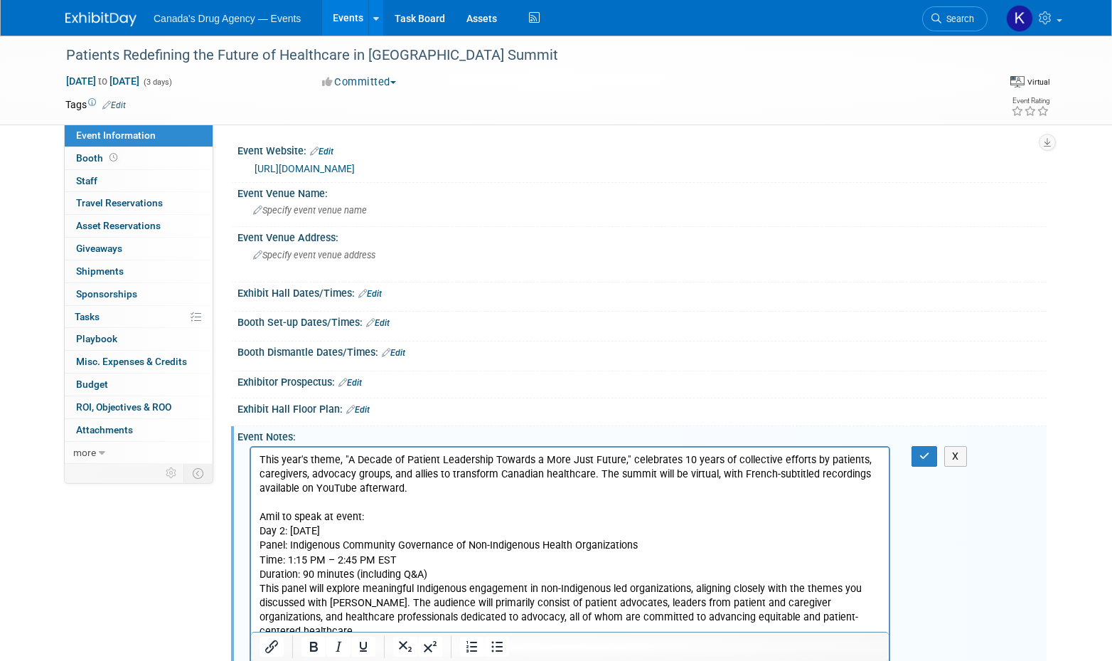
scroll to position [71, 0]
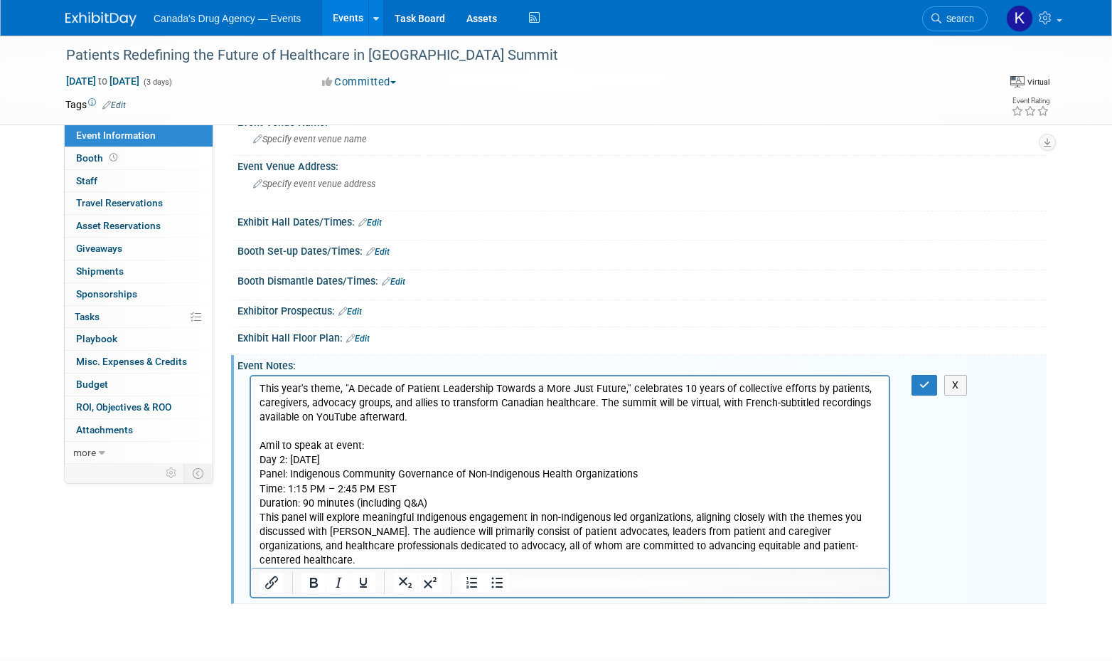
click at [262, 520] on p "Duration: 90 minutes (including Q&A) This panel will explore meaningful Indigen…" at bounding box center [571, 531] width 622 height 71
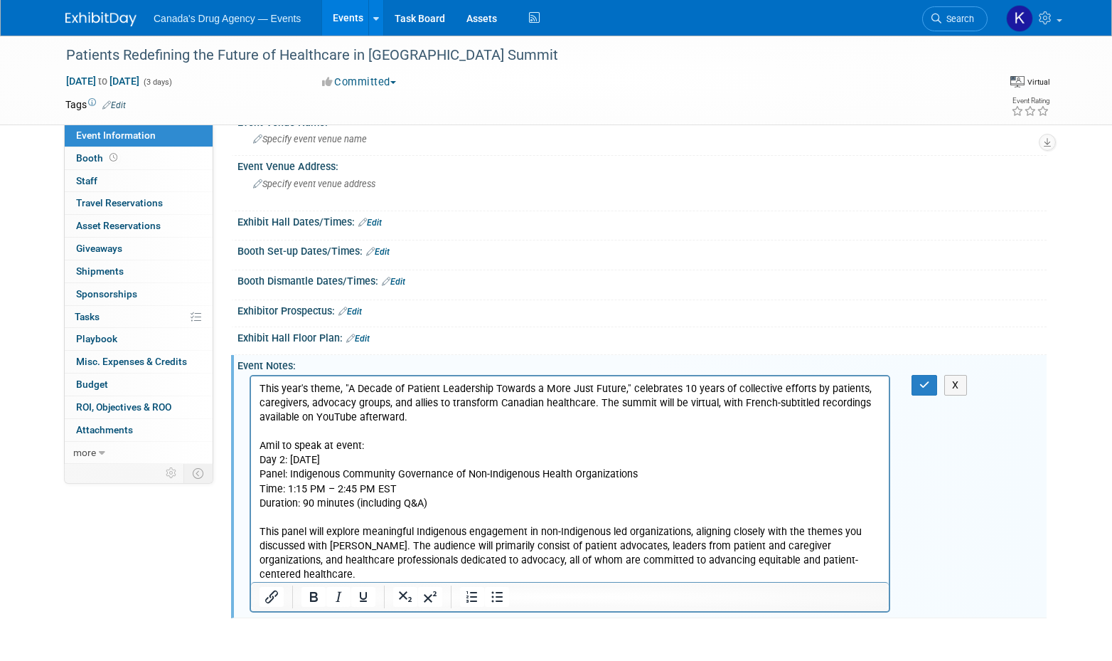
click at [400, 470] on p "Panel: Indigenous Community Governance of Non-Indigenous Health Organizations" at bounding box center [571, 474] width 622 height 14
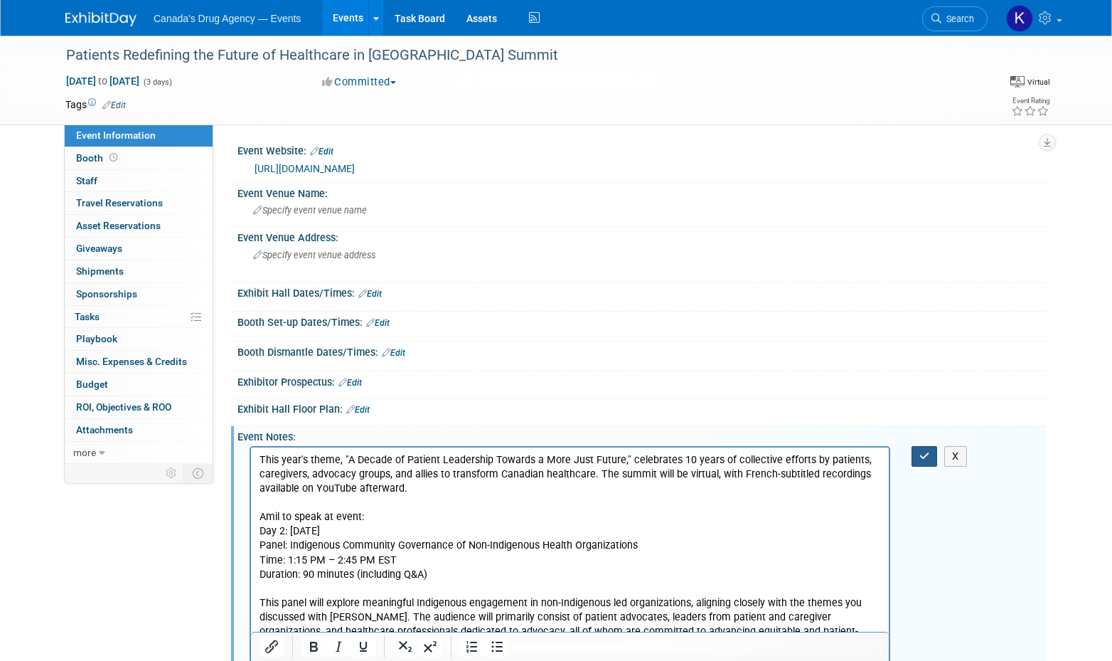
click at [932, 467] on button "button" at bounding box center [925, 456] width 26 height 21
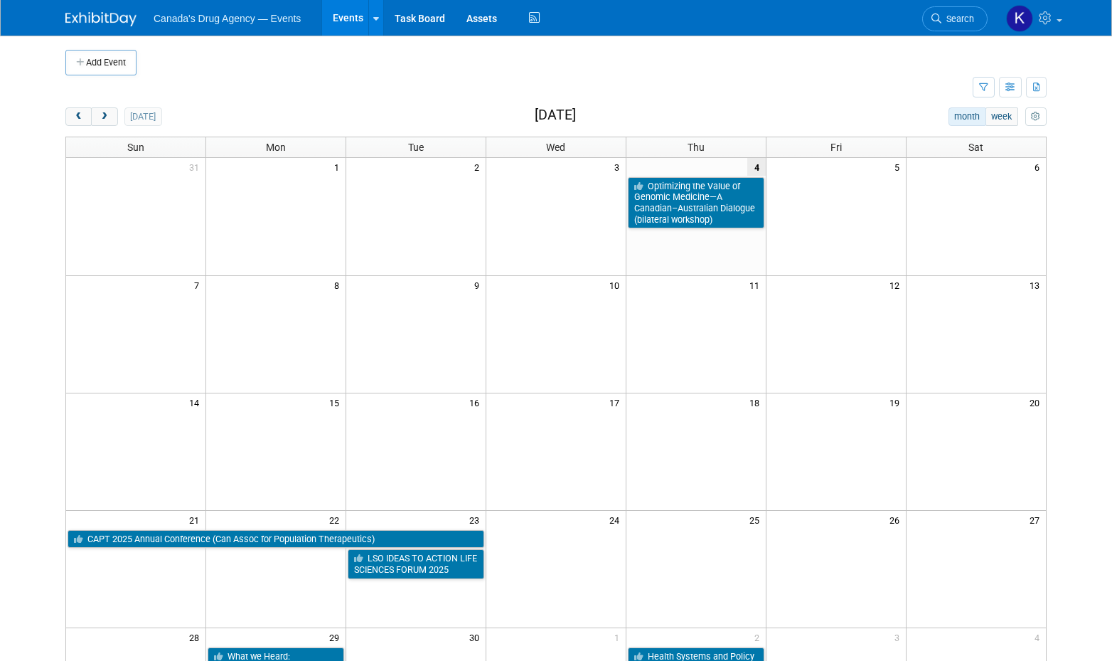
click at [332, 94] on td at bounding box center [518, 87] width 907 height 25
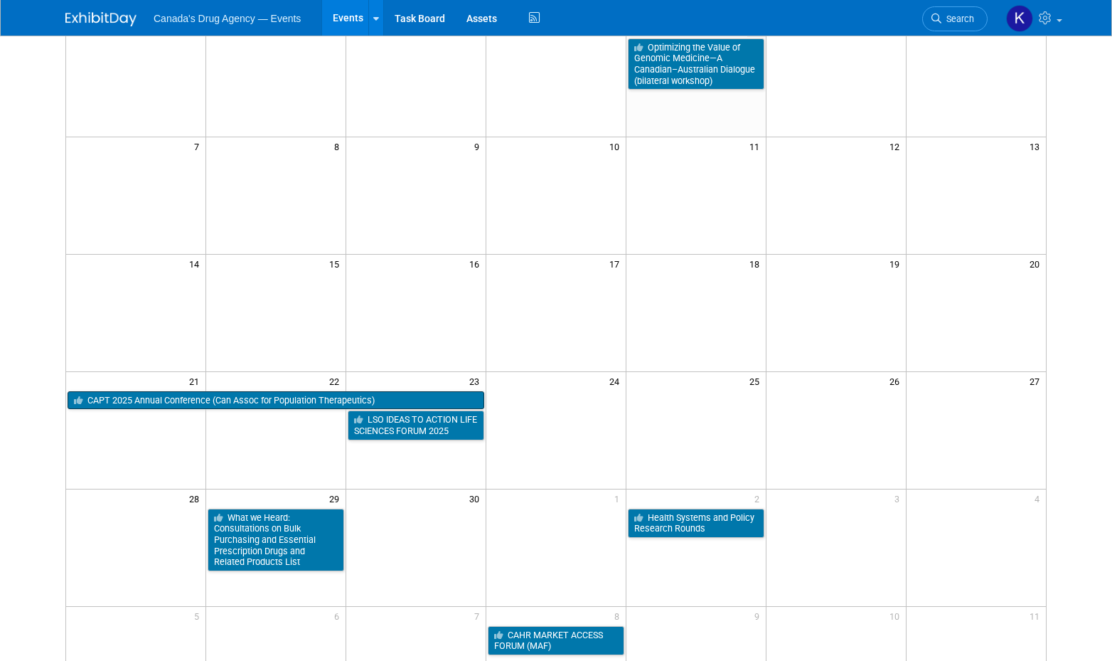
scroll to position [142, 0]
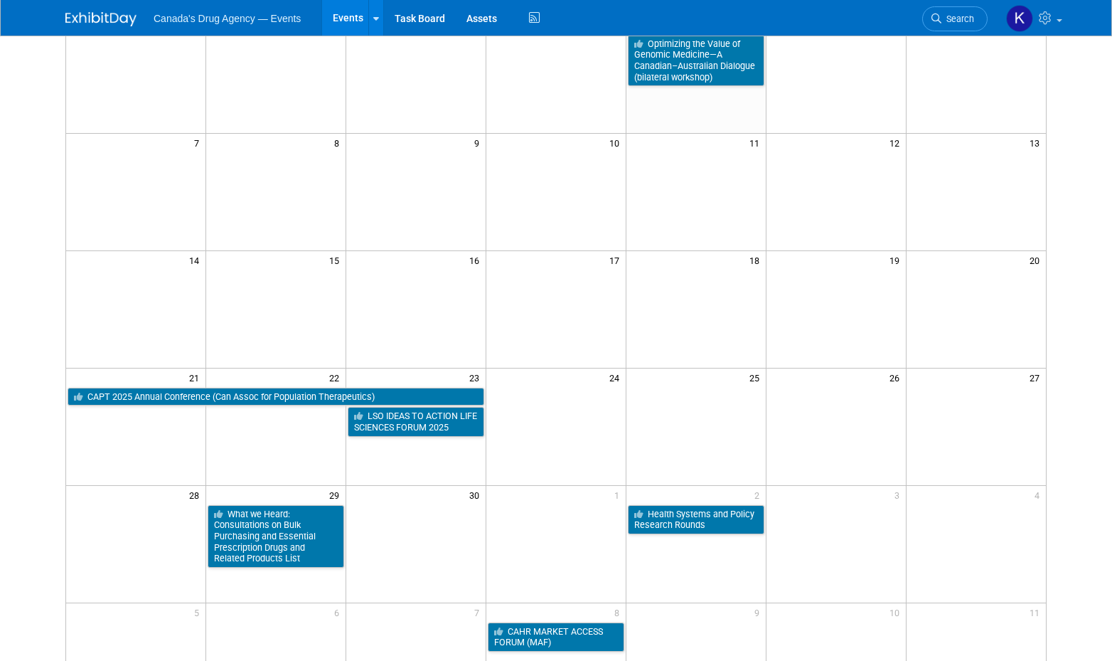
click at [19, 444] on body "Canada's Drug Agency — Events Events Add Event Bulk Upload Events Shareable Eve…" at bounding box center [556, 188] width 1112 height 661
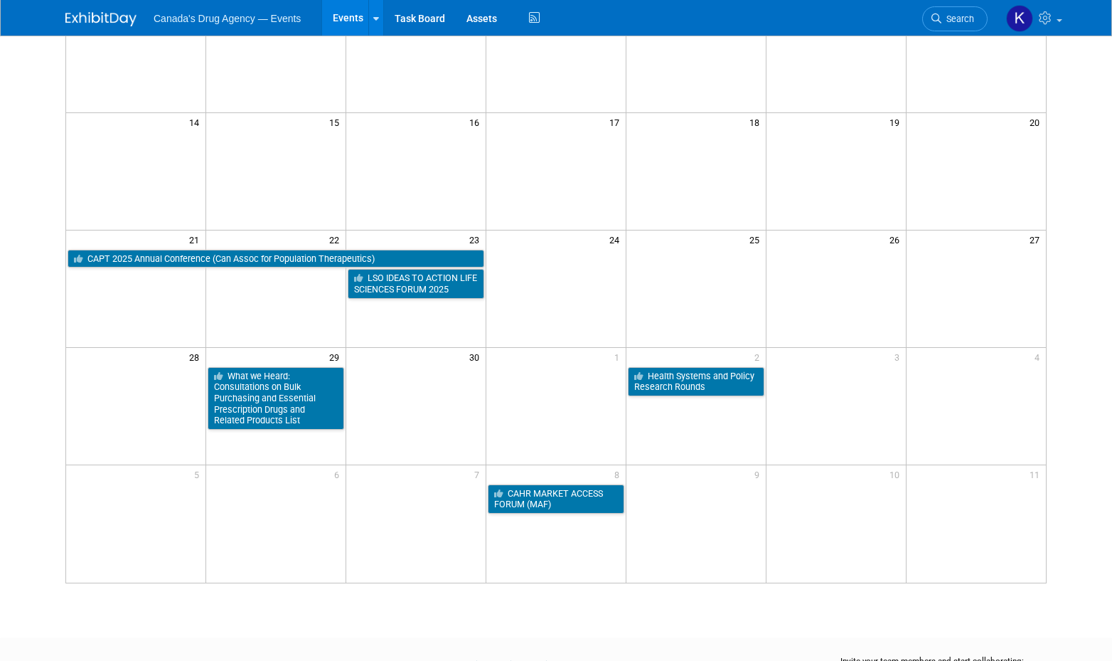
scroll to position [284, 0]
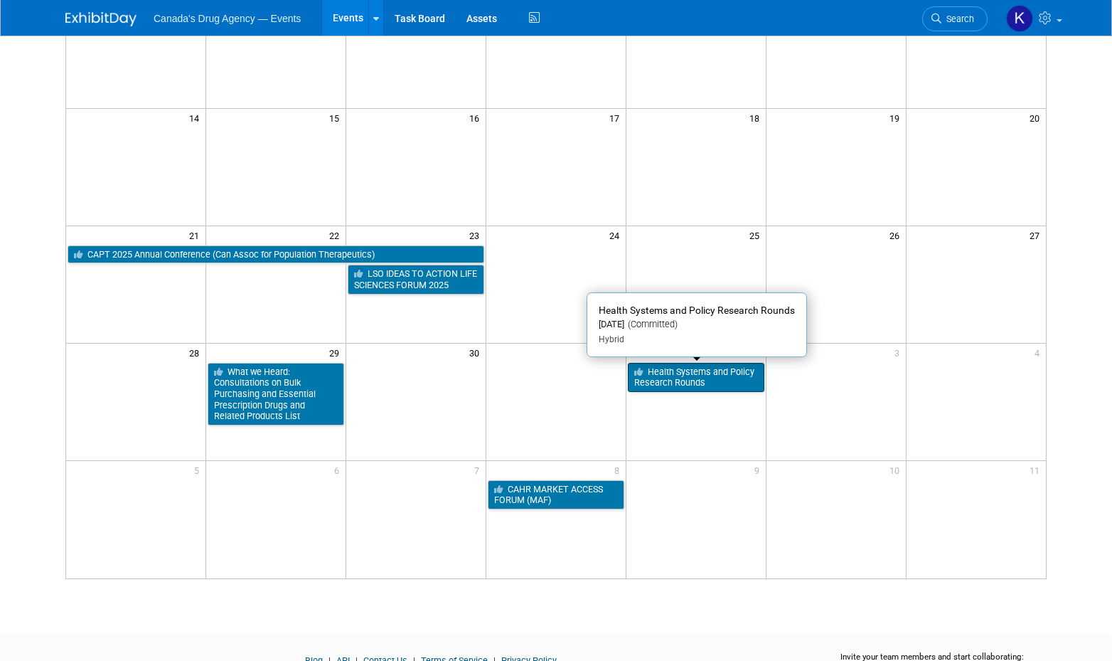
click at [684, 382] on link "Health Systems and Policy Research Rounds" at bounding box center [696, 377] width 137 height 29
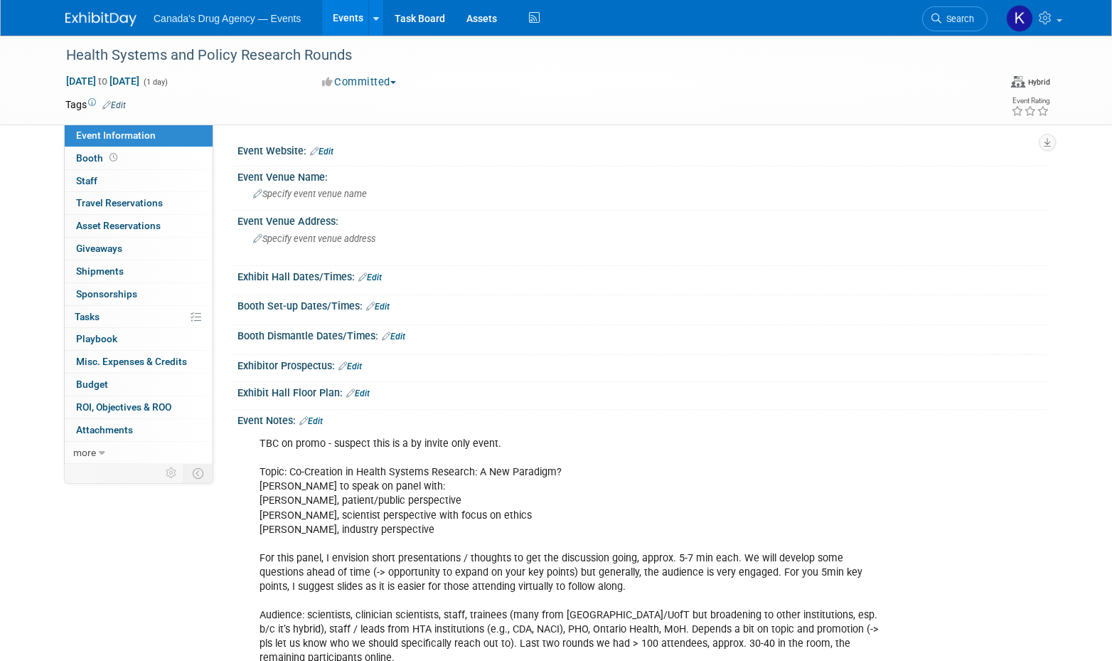
drag, startPoint x: 105, startPoint y: 14, endPoint x: 116, endPoint y: 16, distance: 11.6
click at [105, 14] on img at bounding box center [100, 19] width 71 height 14
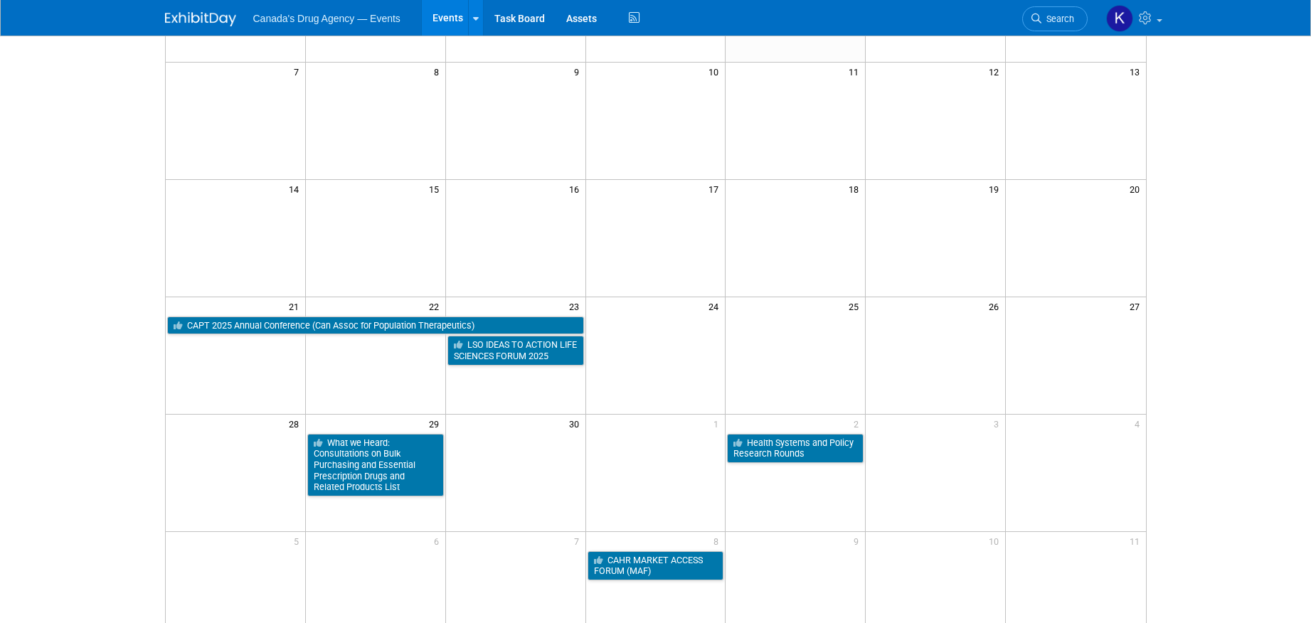
scroll to position [48, 0]
